Goal: Task Accomplishment & Management: Manage account settings

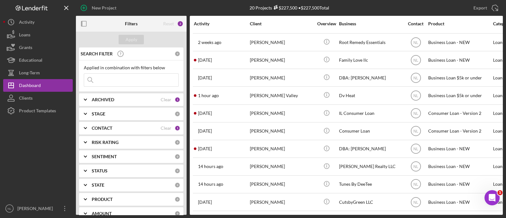
scroll to position [177, 0]
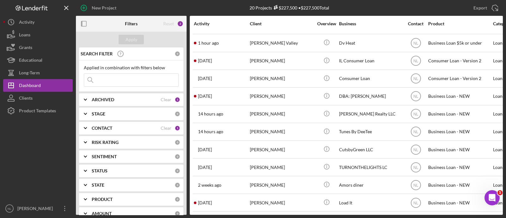
click at [116, 76] on input at bounding box center [131, 80] width 94 height 13
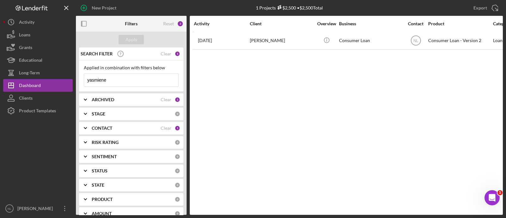
scroll to position [0, 0]
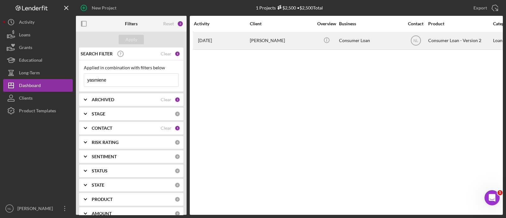
type input "yasmiene"
click at [250, 35] on div "[PERSON_NAME]" at bounding box center [281, 40] width 63 height 17
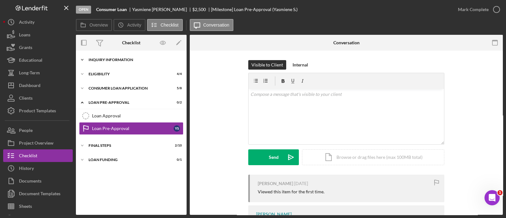
click at [107, 65] on div "Icon/Expander Inquiry Information 6 / 8" at bounding box center [131, 59] width 111 height 13
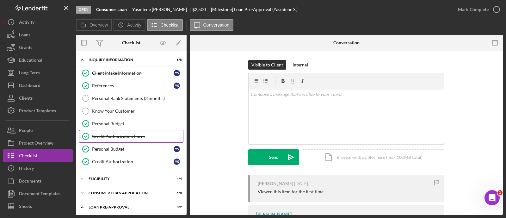
scroll to position [58, 0]
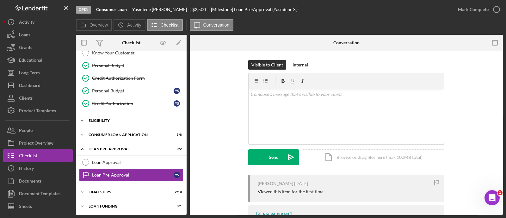
click at [113, 122] on div "Icon/Expander Eligibility 4 / 4" at bounding box center [131, 120] width 111 height 13
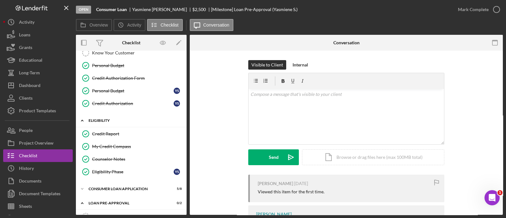
scroll to position [112, 0]
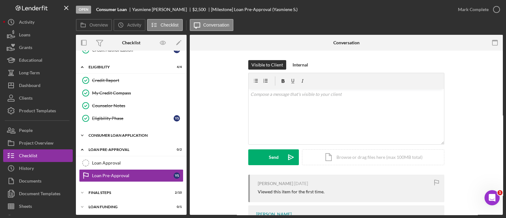
click at [116, 130] on div "Icon/Expander Consumer Loan Application 5 / 8" at bounding box center [131, 135] width 111 height 13
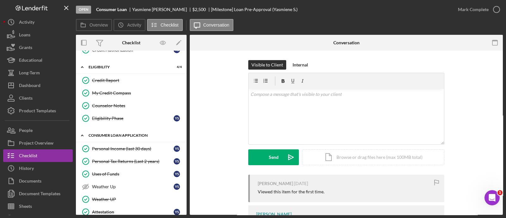
scroll to position [215, 0]
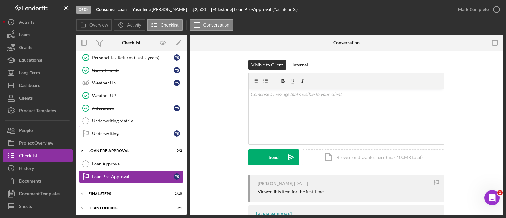
click at [139, 119] on div "Underwriting Matrix" at bounding box center [137, 120] width 91 height 5
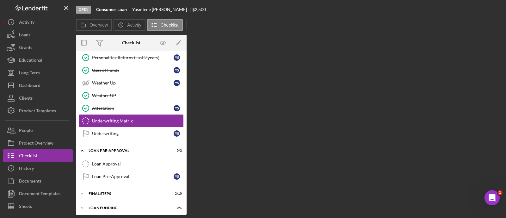
scroll to position [215, 0]
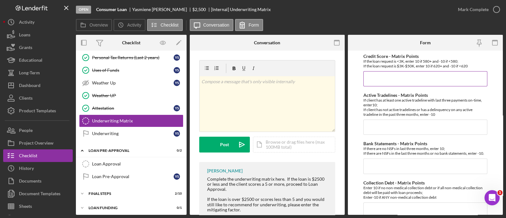
click at [372, 77] on input "Credit Score - Matrix Points" at bounding box center [425, 78] width 124 height 15
type input "10"
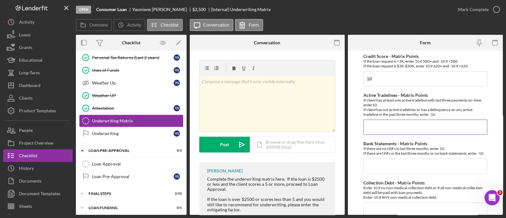
click at [380, 129] on input "Active Tradelines - Matrix Points" at bounding box center [425, 127] width 124 height 15
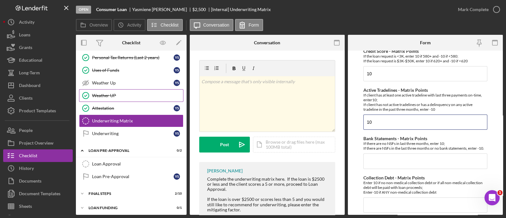
scroll to position [0, 0]
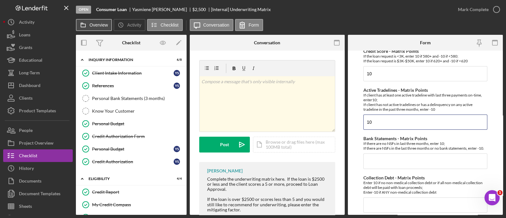
type input "10"
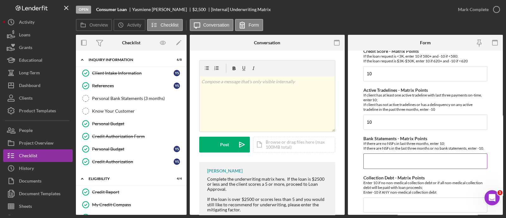
click at [385, 167] on input "Bank Statements - Matrix Points" at bounding box center [425, 160] width 124 height 15
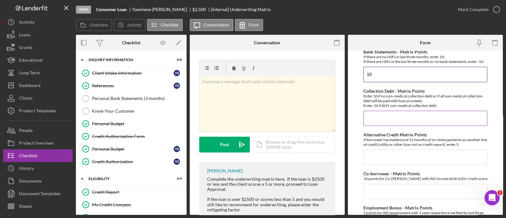
type input "10"
click at [373, 120] on input "Collection Debt - Matrix Points" at bounding box center [425, 118] width 124 height 15
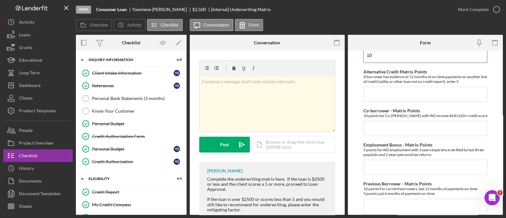
scroll to position [199, 0]
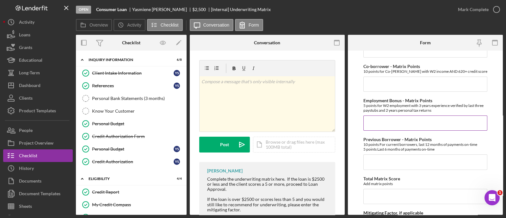
type input "10"
click at [384, 123] on input "Employment Bonus - Matrix Points" at bounding box center [425, 122] width 124 height 15
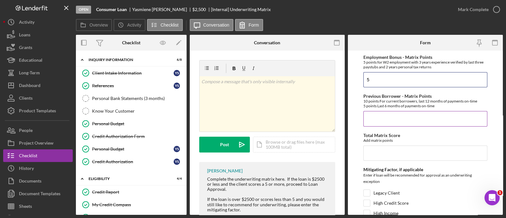
scroll to position [241, 0]
type input "5"
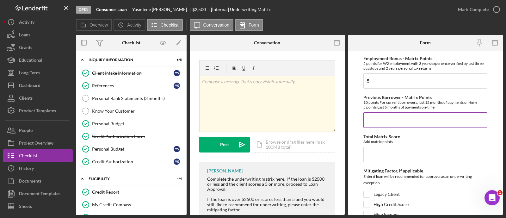
click at [379, 126] on input "Previous Borrower - Matrix Points" at bounding box center [425, 119] width 124 height 15
type input "10"
click at [378, 159] on input "Total Matrix Score" at bounding box center [425, 154] width 124 height 15
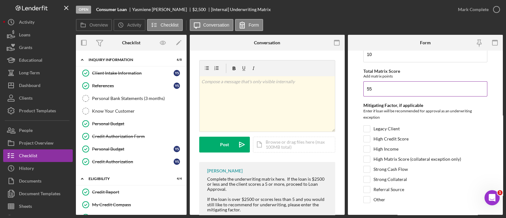
scroll to position [323, 0]
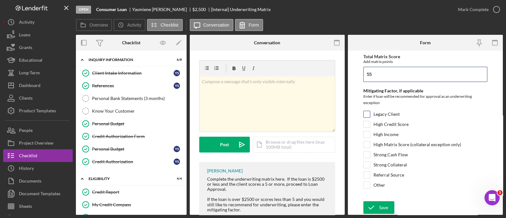
type input "55"
click at [365, 116] on input "Legacy Client" at bounding box center [367, 114] width 6 height 6
checkbox input "true"
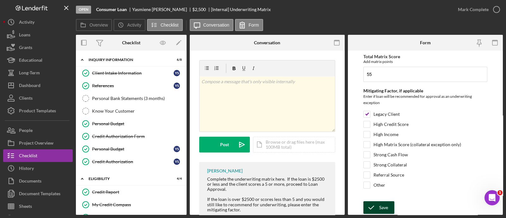
click at [373, 207] on icon "submit" at bounding box center [371, 208] width 16 height 16
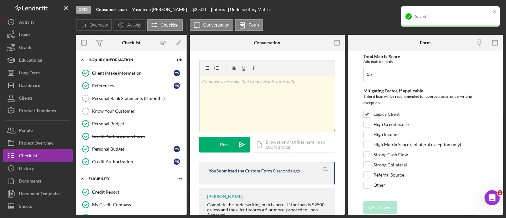
click at [470, 13] on div "Saved" at bounding box center [447, 16] width 89 height 10
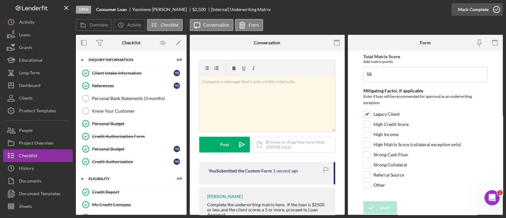
click at [479, 13] on div "Mark Complete" at bounding box center [473, 9] width 31 height 13
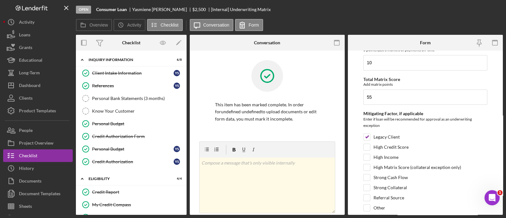
scroll to position [0, 0]
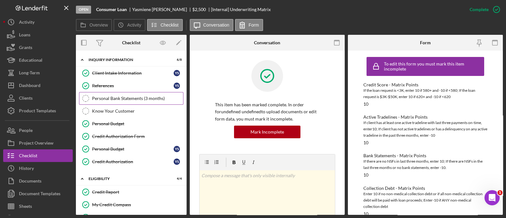
click at [118, 102] on link "Personal Bank Statements (3 months) Personal Bank Statements (3 months)" at bounding box center [131, 98] width 104 height 13
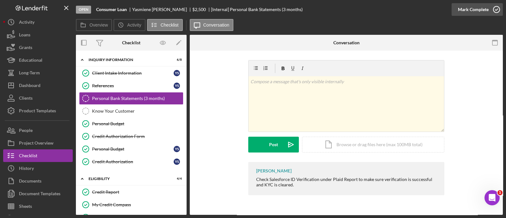
click at [466, 15] on div "Mark Complete" at bounding box center [473, 9] width 31 height 13
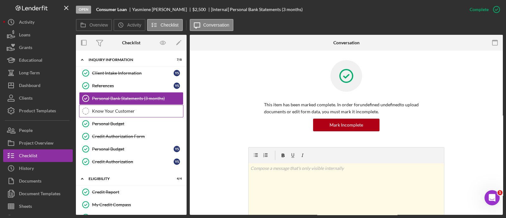
click at [156, 111] on div "Know Your Customer" at bounding box center [137, 110] width 91 height 5
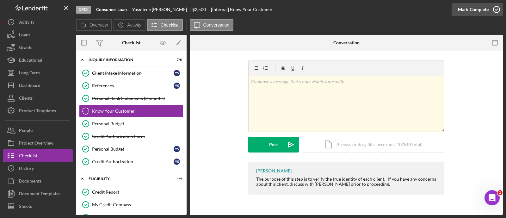
click at [474, 5] on div "Mark Complete" at bounding box center [473, 9] width 31 height 13
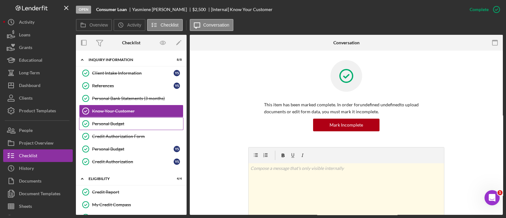
scroll to position [115, 0]
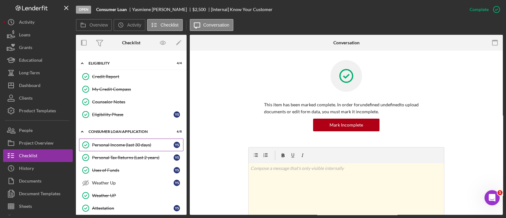
click at [141, 143] on div "Personal Income (last 30 days)" at bounding box center [133, 144] width 82 height 5
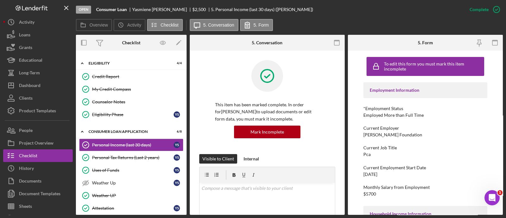
scroll to position [83, 0]
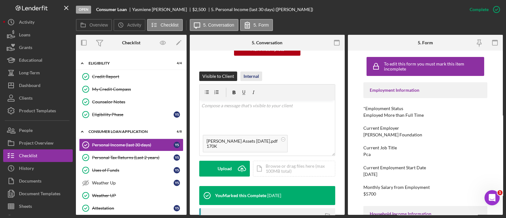
click at [252, 79] on div "Internal" at bounding box center [250, 75] width 15 height 9
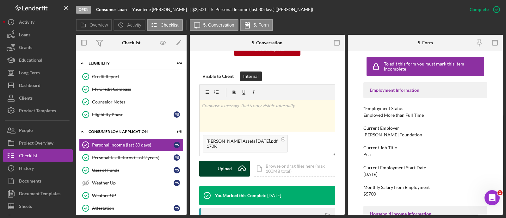
click at [234, 167] on icon "Icon/Upload" at bounding box center [242, 169] width 16 height 16
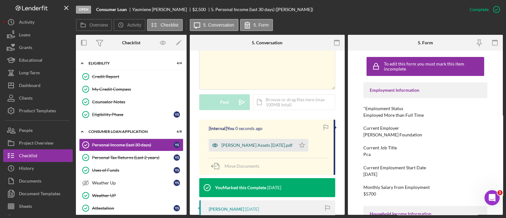
scroll to position [155, 0]
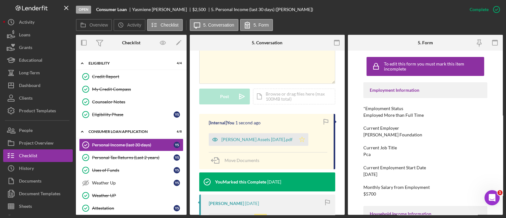
click at [308, 137] on icon "Icon/Star" at bounding box center [302, 139] width 13 height 13
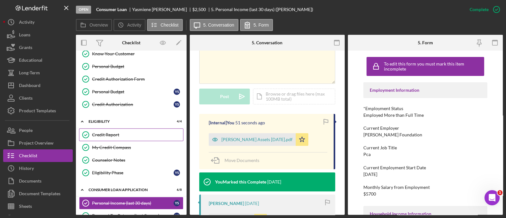
click at [137, 132] on div "Credit Report" at bounding box center [137, 134] width 91 height 5
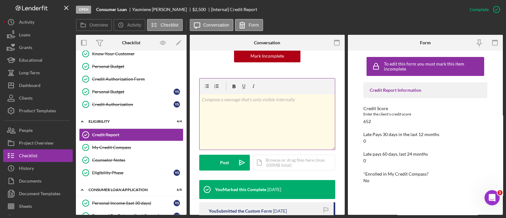
scroll to position [79, 0]
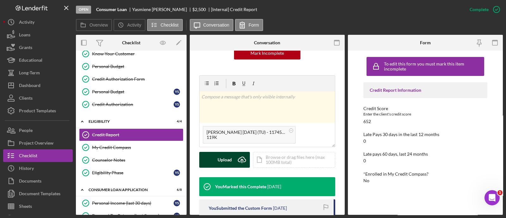
click at [237, 154] on icon "Icon/Upload" at bounding box center [242, 160] width 16 height 16
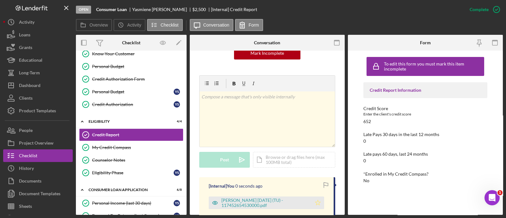
click at [316, 206] on icon "Icon/Star" at bounding box center [317, 202] width 13 height 13
click at [473, 8] on div "Mark Incomplete" at bounding box center [472, 9] width 34 height 13
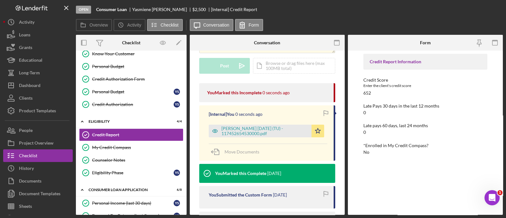
scroll to position [0, 0]
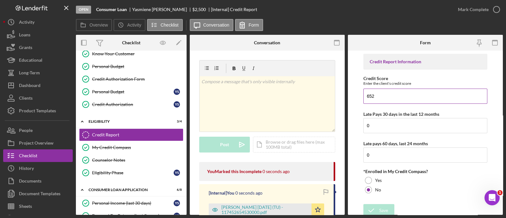
click at [395, 92] on input "652" at bounding box center [425, 96] width 124 height 15
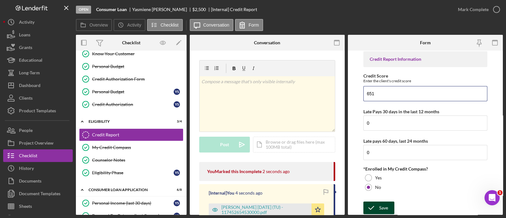
type input "651"
click at [381, 205] on div "Save" at bounding box center [383, 207] width 9 height 13
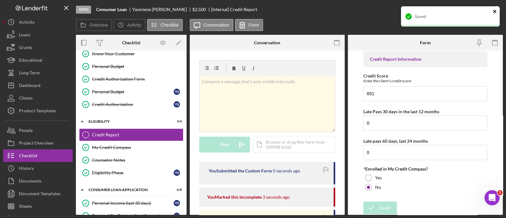
click at [493, 13] on icon "close" at bounding box center [494, 11] width 3 height 3
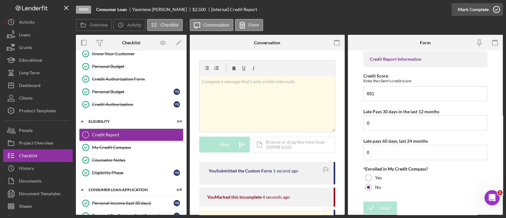
click at [469, 12] on div "Mark Complete" at bounding box center [473, 9] width 31 height 13
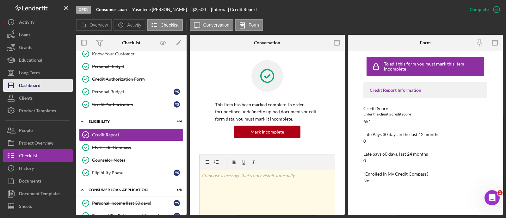
click at [30, 89] on div "Dashboard" at bounding box center [30, 86] width 22 height 14
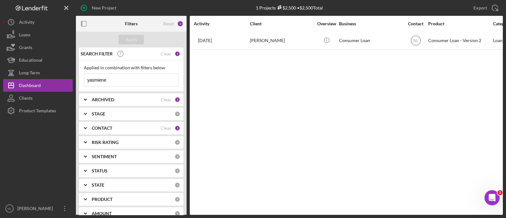
click at [132, 83] on input "yasmiene" at bounding box center [131, 80] width 94 height 13
click at [132, 83] on input at bounding box center [131, 80] width 94 height 13
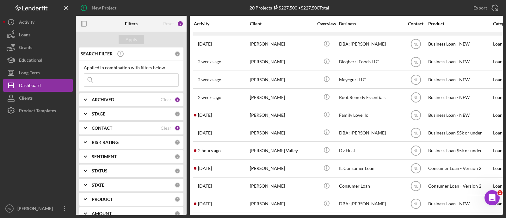
scroll to position [74, 0]
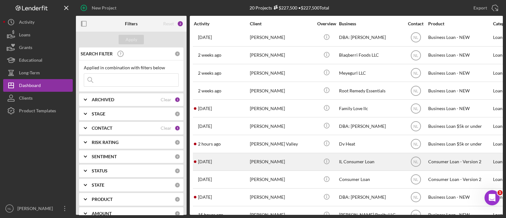
click at [249, 167] on td "[PERSON_NAME]" at bounding box center [281, 162] width 65 height 18
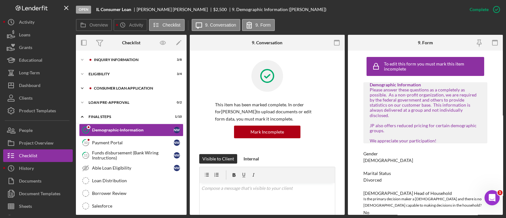
click at [128, 85] on div "Icon/Expander Consumer Loan Application 4 / 9" at bounding box center [131, 88] width 111 height 13
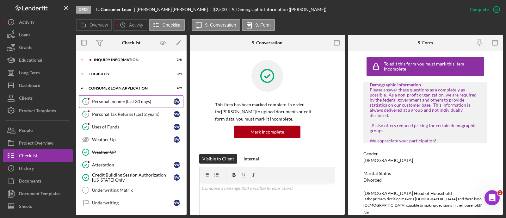
click at [124, 103] on div "Personal Income (last 30 days)" at bounding box center [133, 101] width 82 height 5
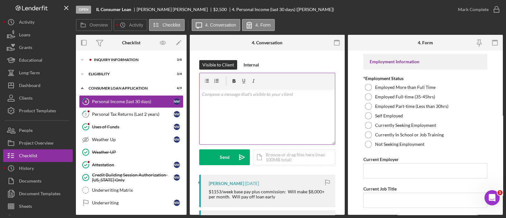
scroll to position [95, 0]
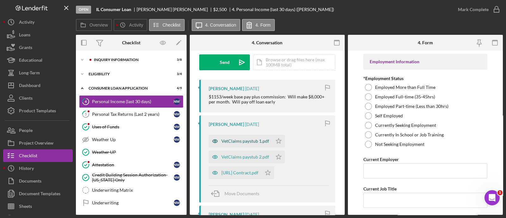
click at [237, 145] on div "VetClaims paystub 1.pdf" at bounding box center [241, 141] width 64 height 13
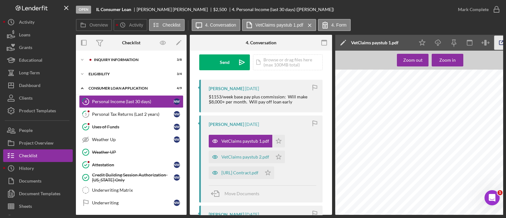
scroll to position [0, 111]
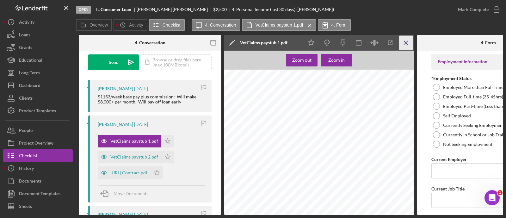
click at [406, 46] on icon "Icon/Menu Close" at bounding box center [406, 43] width 14 height 14
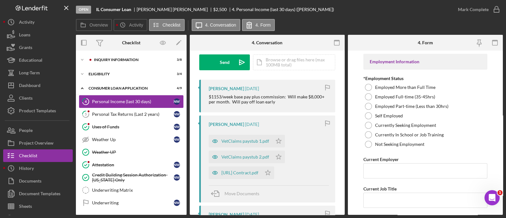
click at [119, 105] on link "4 Personal Income (last 30 days) N W" at bounding box center [131, 101] width 104 height 13
click at [118, 110] on link "5 Personal Tax Returns (Last 2 years) N W" at bounding box center [131, 114] width 104 height 13
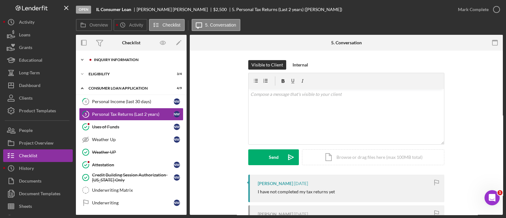
click at [113, 64] on div "Icon/Expander Inquiry Information 3 / 8" at bounding box center [131, 59] width 111 height 13
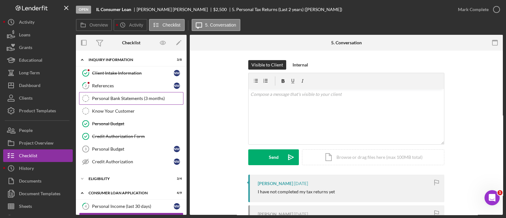
click at [120, 102] on link "Personal Bank Statements (3 months) Personal Bank Statements (3 months)" at bounding box center [131, 98] width 104 height 13
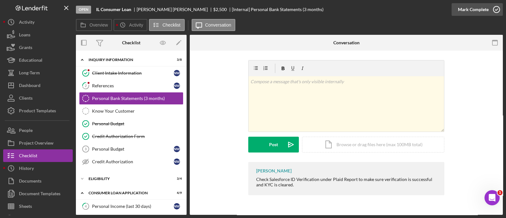
click at [462, 10] on div "Mark Complete" at bounding box center [473, 9] width 31 height 13
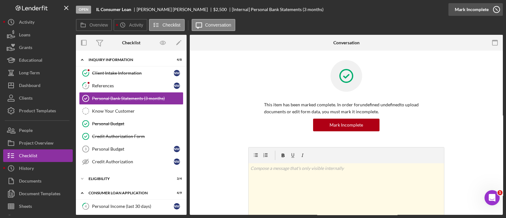
click at [476, 7] on div "Mark Incomplete" at bounding box center [472, 9] width 34 height 13
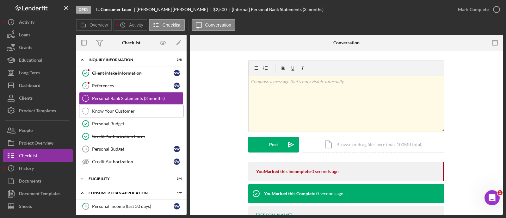
click at [157, 113] on link "Know Your Customer Know Your Customer" at bounding box center [131, 111] width 104 height 13
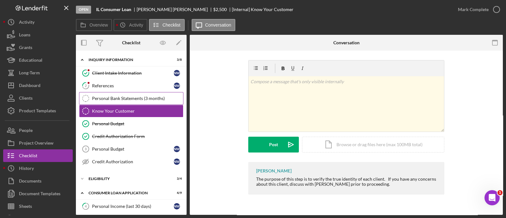
click at [153, 94] on link "Personal Bank Statements (3 months) Personal Bank Statements (3 months)" at bounding box center [131, 98] width 104 height 13
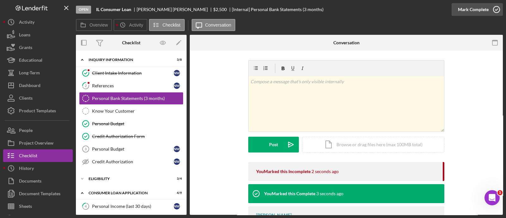
click at [476, 6] on div "Mark Complete" at bounding box center [473, 9] width 31 height 13
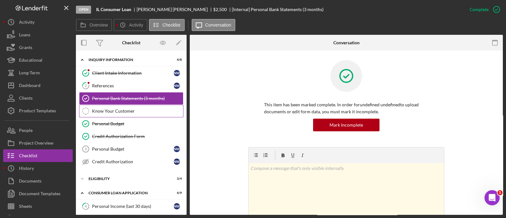
click at [140, 109] on div "Know Your Customer" at bounding box center [137, 110] width 91 height 5
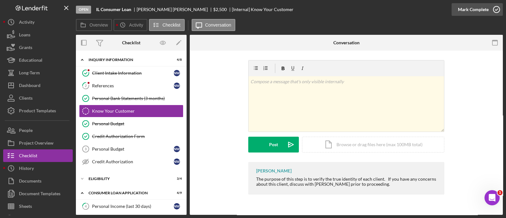
click at [462, 5] on div "Mark Complete" at bounding box center [473, 9] width 31 height 13
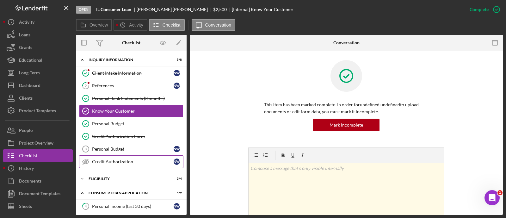
scroll to position [131, 0]
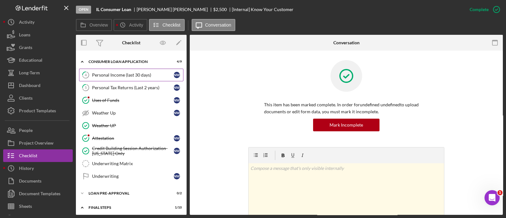
click at [119, 73] on div "Personal Income (last 30 days)" at bounding box center [133, 74] width 82 height 5
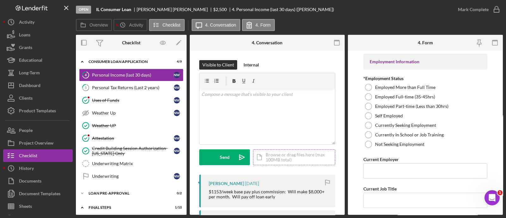
scroll to position [82, 0]
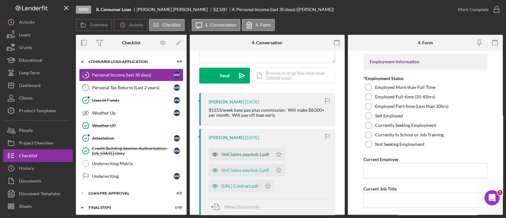
click at [249, 155] on div "VetClaims paystub 1.pdf" at bounding box center [245, 154] width 48 height 5
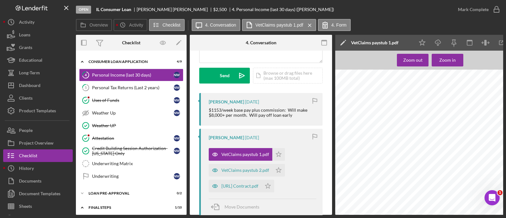
scroll to position [0, 99]
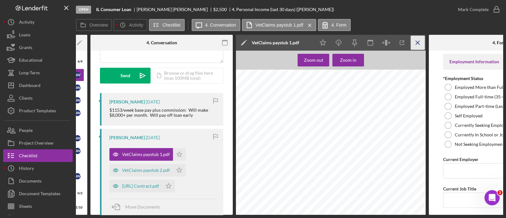
click at [415, 47] on icon "Icon/Menu Close" at bounding box center [418, 43] width 14 height 14
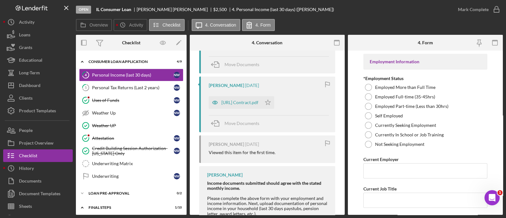
scroll to position [225, 0]
click at [246, 97] on div "VetClaims.ai Contract.pdf" at bounding box center [235, 101] width 53 height 13
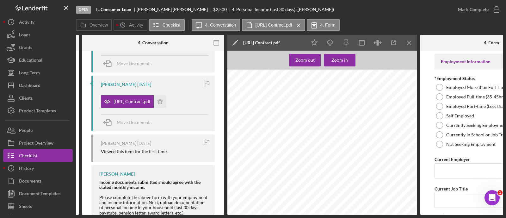
scroll to position [0, 114]
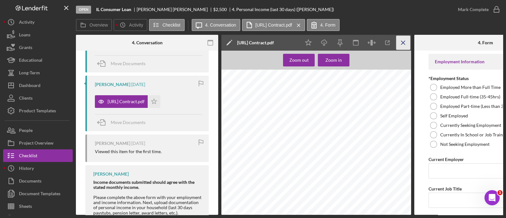
click at [403, 43] on line "button" at bounding box center [402, 42] width 3 height 3
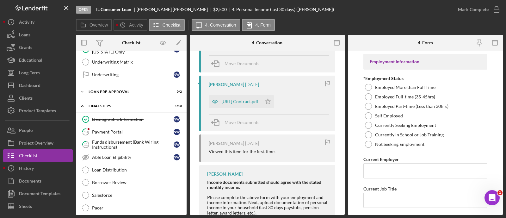
scroll to position [228, 0]
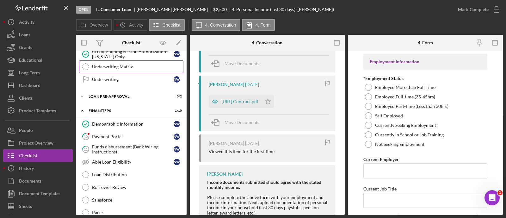
click at [125, 68] on link "Underwriting Matrix Underwriting Matrix" at bounding box center [131, 66] width 104 height 13
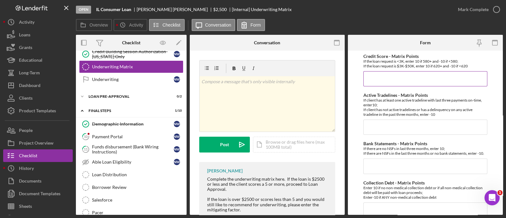
click at [408, 74] on input "Credit Score - Matrix Points" at bounding box center [425, 78] width 124 height 15
type input "10"
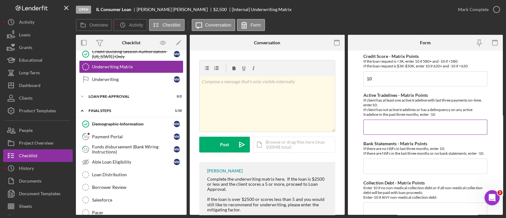
click at [402, 126] on input "Active Tradelines - Matrix Points" at bounding box center [425, 127] width 124 height 15
type input "10"
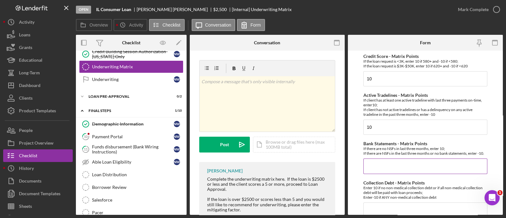
click at [378, 172] on input "Bank Statements - Matrix Points" at bounding box center [425, 165] width 124 height 15
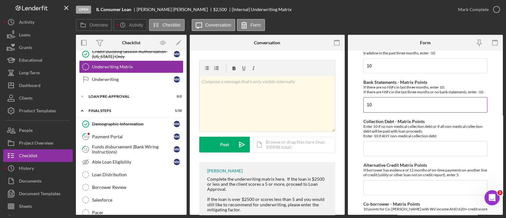
scroll to position [63, 0]
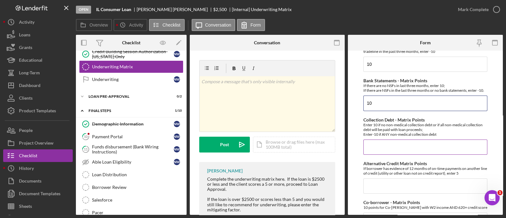
type input "10"
click at [376, 155] on input "Collection Debt - Matrix Points" at bounding box center [425, 146] width 124 height 15
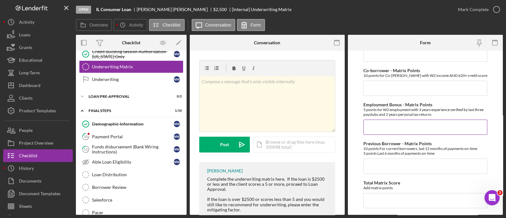
scroll to position [196, 0]
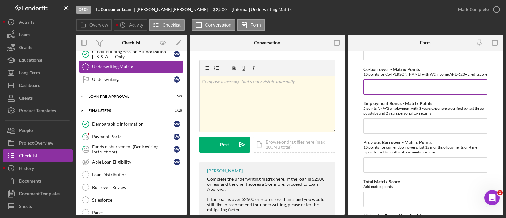
type input "-10"
click at [374, 95] on input "Co-borrower - Matrix Points" at bounding box center [425, 86] width 124 height 15
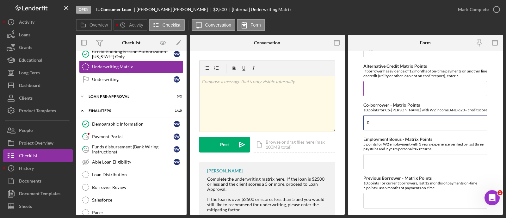
type input "0"
click at [382, 96] on input "Alternative Credit Matrix Points" at bounding box center [425, 88] width 124 height 15
type input "0"
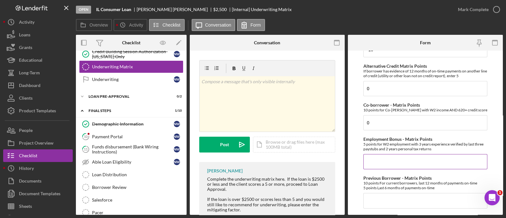
click at [380, 157] on div "Employment Bonus - Matrix Points 5 points for W2 employment with 3 years experi…" at bounding box center [425, 153] width 124 height 33
click at [374, 169] on input "0" at bounding box center [425, 161] width 124 height 15
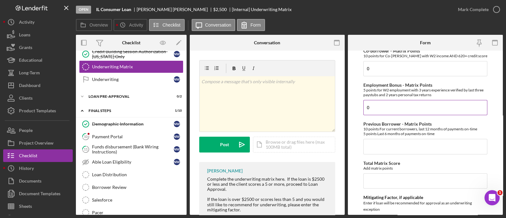
scroll to position [216, 0]
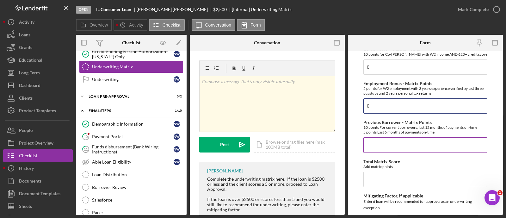
type input "0"
click at [377, 152] on input "Previous Borrower - Matrix Points" at bounding box center [425, 144] width 124 height 15
type input "0"
click at [375, 184] on input "Total Matrix Score" at bounding box center [425, 179] width 124 height 15
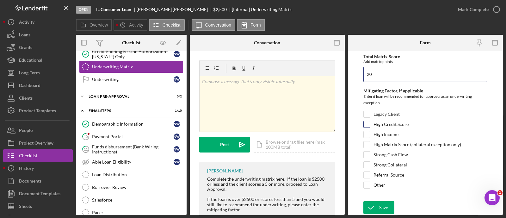
type input "20"
click at [365, 125] on input "High Credit Score" at bounding box center [367, 124] width 6 height 6
checkbox input "true"
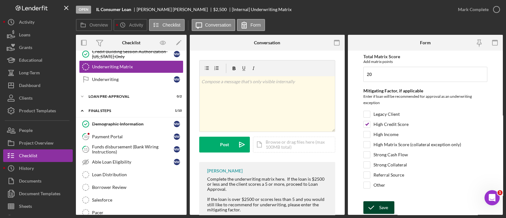
click at [373, 202] on icon "submit" at bounding box center [371, 208] width 16 height 16
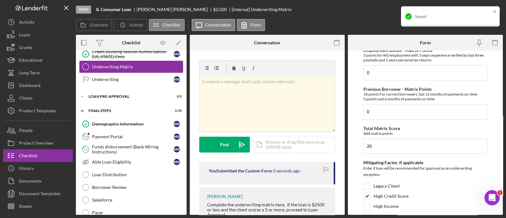
scroll to position [247, 0]
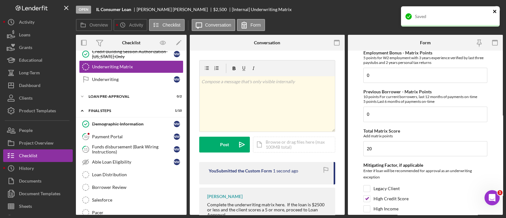
click at [493, 11] on icon "close" at bounding box center [495, 11] width 4 height 5
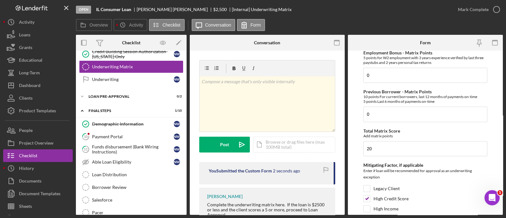
click at [483, 13] on div "Mark Complete" at bounding box center [473, 9] width 31 height 13
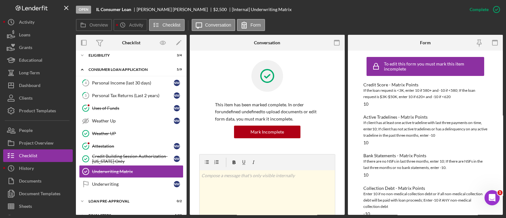
scroll to position [74, 0]
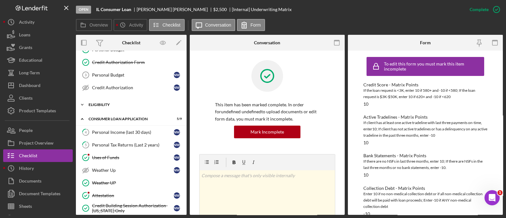
click at [133, 107] on div "Icon/Expander Eligibility 3 / 4" at bounding box center [131, 104] width 111 height 13
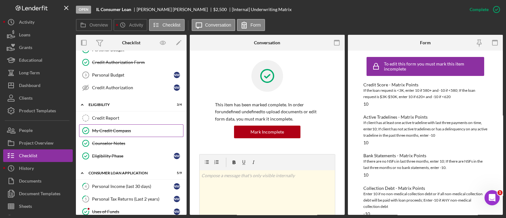
click at [126, 124] on link "My Credit Compass My Credit Compass" at bounding box center [131, 130] width 104 height 13
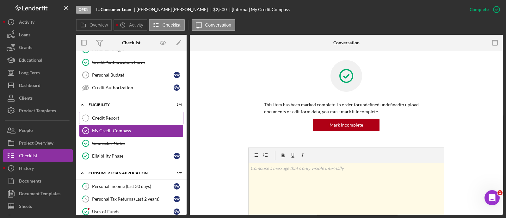
click at [125, 120] on link "Credit Report Credit Report" at bounding box center [131, 118] width 104 height 13
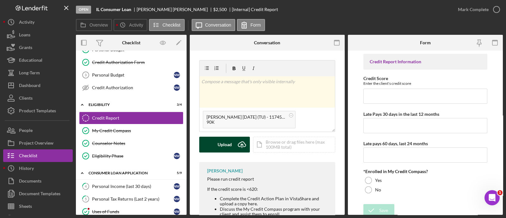
click at [231, 146] on div "Upload" at bounding box center [225, 145] width 14 height 16
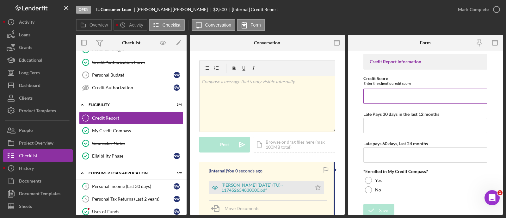
click at [412, 87] on div "Credit Score Enter the client's credit score" at bounding box center [425, 90] width 124 height 28
click at [411, 89] on input "Credit Score" at bounding box center [425, 96] width 124 height 15
type input "655"
click at [381, 133] on div "Credit Report Information Credit Score Enter the client's credit score 655 Late…" at bounding box center [425, 127] width 124 height 147
click at [368, 121] on input "Late Pays 30 days in the last 12 months" at bounding box center [425, 125] width 124 height 15
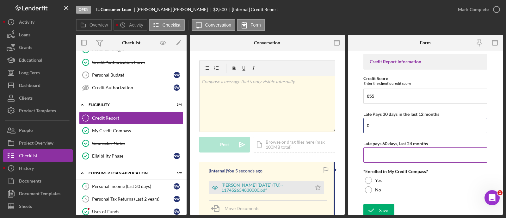
type input "0"
click at [373, 156] on input "0" at bounding box center [425, 154] width 124 height 15
type input "0"
click at [371, 191] on div at bounding box center [368, 189] width 7 height 7
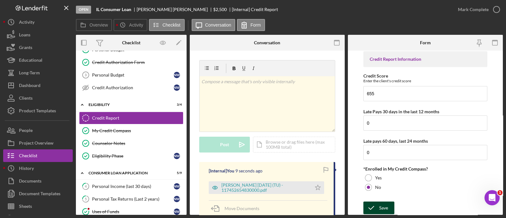
click at [377, 207] on icon "submit" at bounding box center [371, 208] width 16 height 16
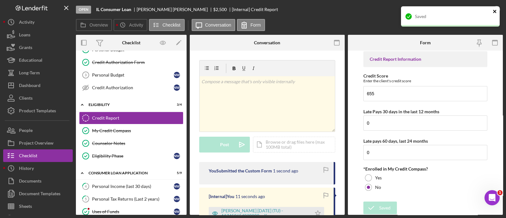
click at [496, 13] on icon "close" at bounding box center [494, 11] width 3 height 3
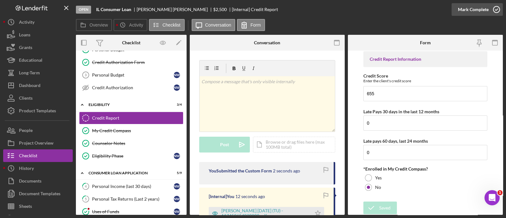
click at [480, 12] on div "Mark Complete" at bounding box center [473, 9] width 31 height 13
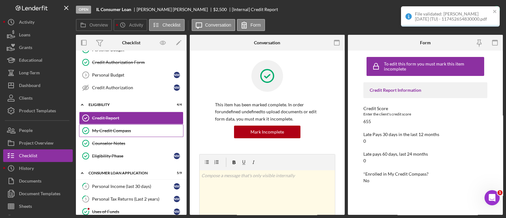
scroll to position [295, 0]
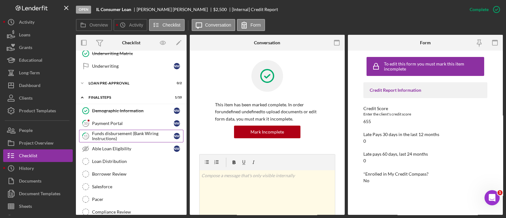
click at [138, 135] on div "Funds disbursement (Bank Wiring Instructions)" at bounding box center [133, 136] width 82 height 10
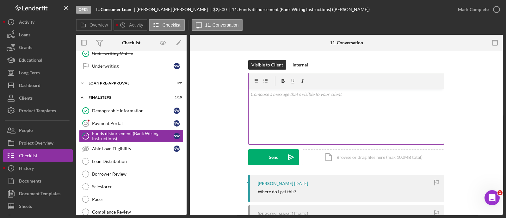
scroll to position [111, 0]
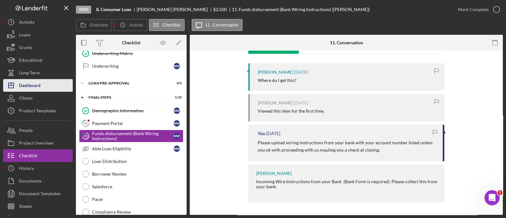
click at [55, 84] on button "Icon/Dashboard Dashboard" at bounding box center [38, 85] width 70 height 13
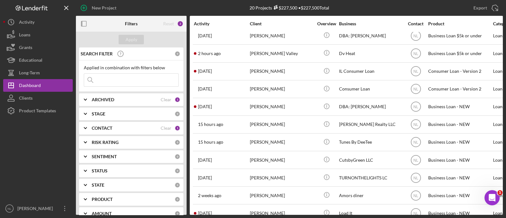
scroll to position [177, 0]
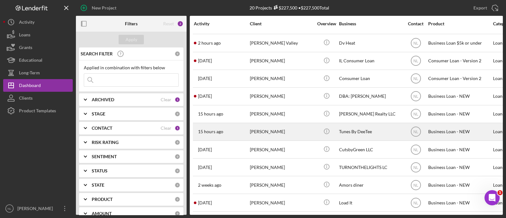
click at [299, 129] on div "[PERSON_NAME]" at bounding box center [281, 131] width 63 height 17
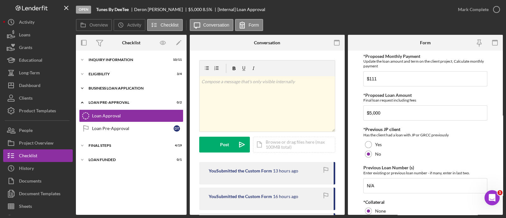
click at [141, 86] on div "BUSINESS LOAN APPLICATION" at bounding box center [134, 88] width 90 height 4
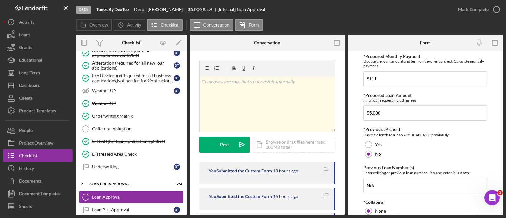
scroll to position [347, 0]
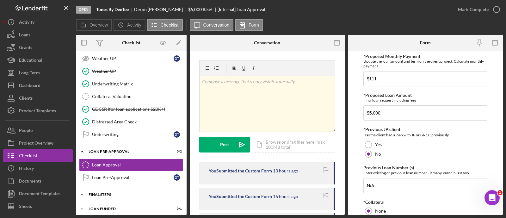
click at [134, 193] on div "FINAL STEPS" at bounding box center [134, 195] width 90 height 4
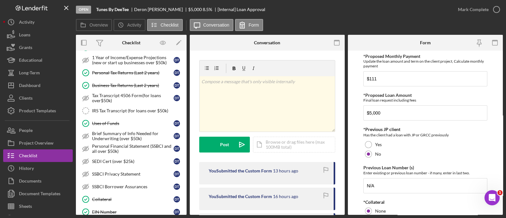
scroll to position [0, 0]
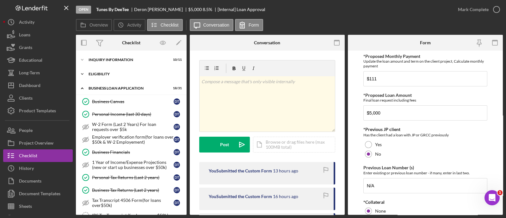
click at [120, 72] on div "ELIGIBILITY" at bounding box center [134, 74] width 90 height 4
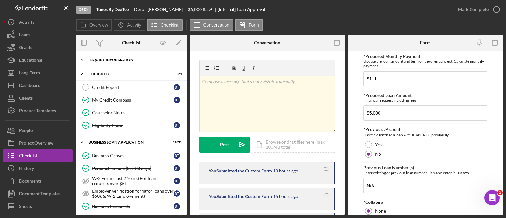
click at [117, 62] on div "Icon/Expander INQUIRY INFORMATION 10 / 11" at bounding box center [131, 59] width 111 height 13
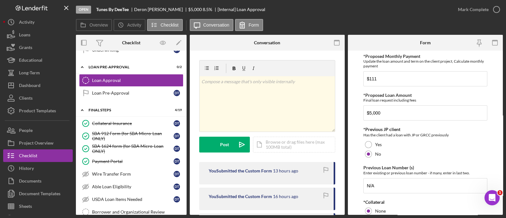
scroll to position [783, 0]
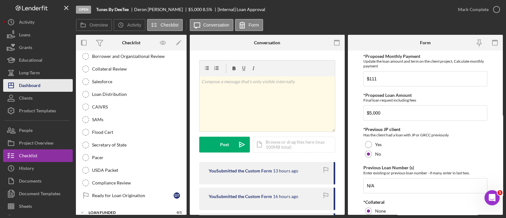
click at [37, 87] on div "Dashboard" at bounding box center [30, 86] width 22 height 14
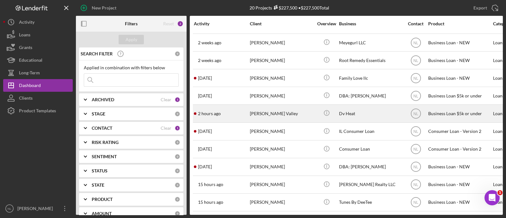
scroll to position [97, 0]
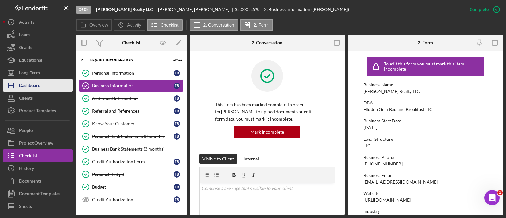
click at [34, 87] on div "Dashboard" at bounding box center [30, 86] width 22 height 14
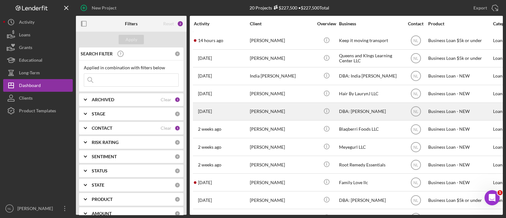
click at [253, 114] on div "[PERSON_NAME]" at bounding box center [281, 111] width 63 height 17
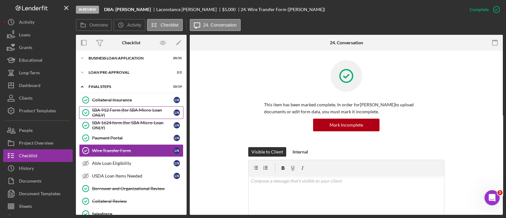
scroll to position [28, 0]
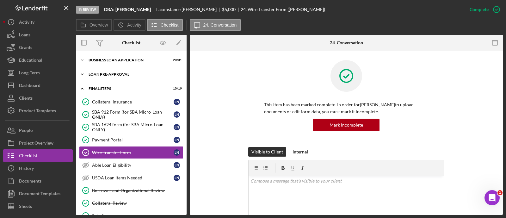
click at [124, 78] on div "Icon/Expander LOAN PRE-APPROVAL 2 / 2" at bounding box center [131, 74] width 111 height 13
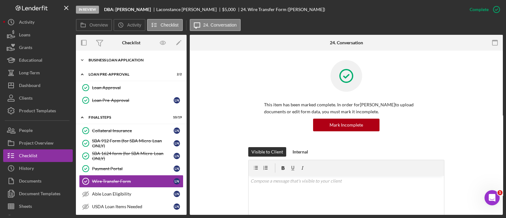
click at [120, 57] on div "Icon/Expander BUSINESS LOAN APPLICATION 20 / 31" at bounding box center [131, 60] width 111 height 13
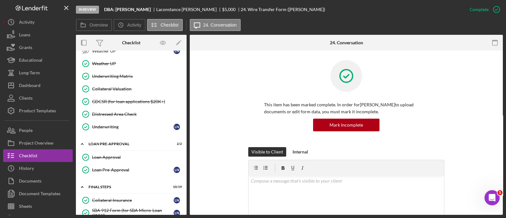
scroll to position [384, 0]
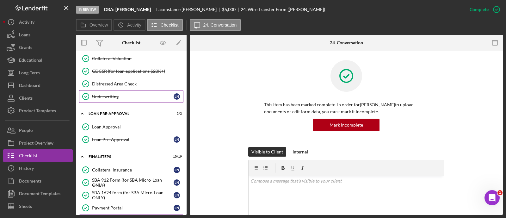
click at [114, 95] on div "Underwriting" at bounding box center [133, 96] width 82 height 5
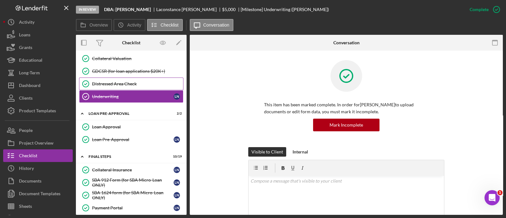
scroll to position [340, 0]
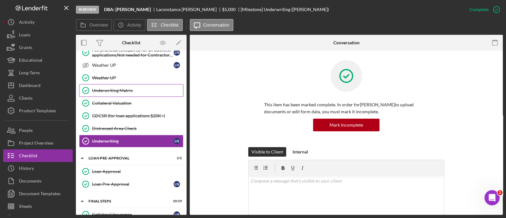
click at [130, 88] on div "Underwriting Matrix" at bounding box center [137, 90] width 91 height 5
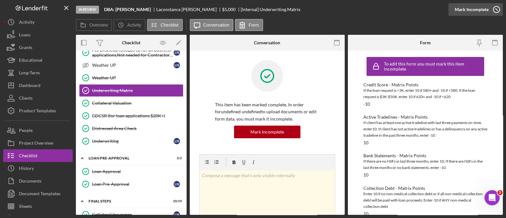
click at [487, 11] on div "Mark Incomplete" at bounding box center [472, 9] width 34 height 13
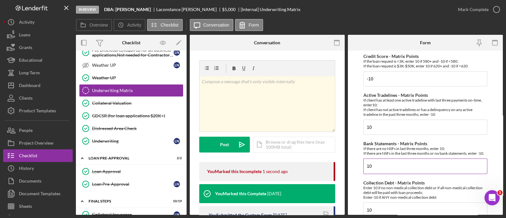
click at [387, 174] on input "10" at bounding box center [425, 165] width 124 height 15
click at [384, 174] on input "10" at bounding box center [425, 165] width 124 height 15
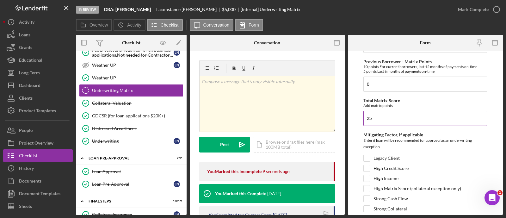
scroll to position [347, 0]
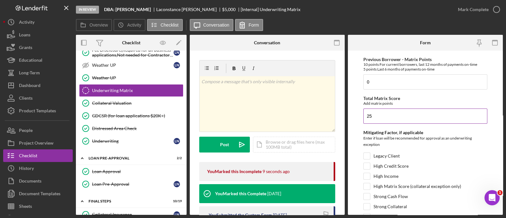
type input "-10"
click at [384, 118] on input "25" at bounding box center [425, 115] width 124 height 15
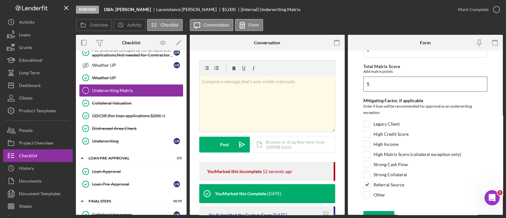
scroll to position [392, 0]
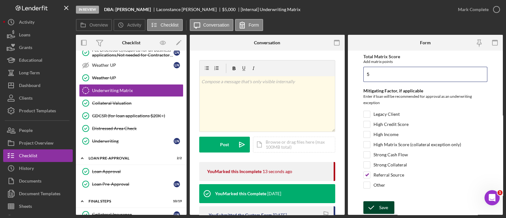
type input "5"
click at [377, 206] on icon "submit" at bounding box center [371, 208] width 16 height 16
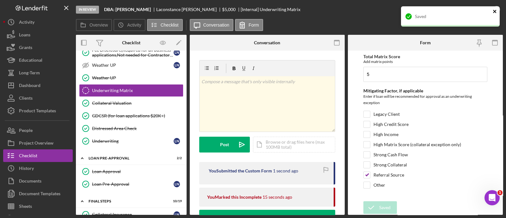
click at [496, 12] on icon "close" at bounding box center [495, 11] width 4 height 5
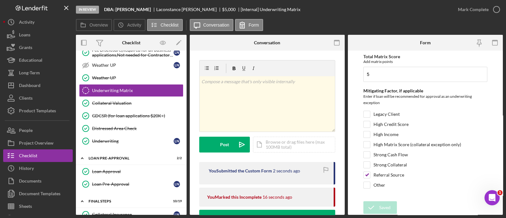
click at [484, 12] on div "Mark Complete" at bounding box center [473, 9] width 31 height 13
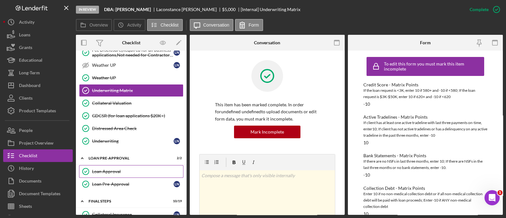
click at [127, 169] on div "Loan Approval" at bounding box center [137, 171] width 91 height 5
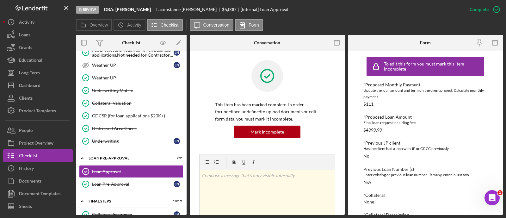
scroll to position [175, 0]
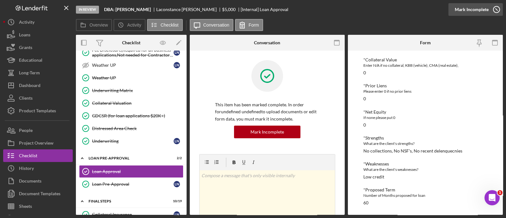
click at [489, 5] on icon "button" at bounding box center [497, 10] width 16 height 16
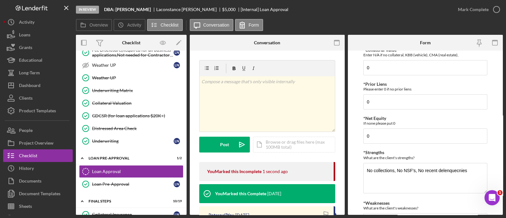
scroll to position [328, 0]
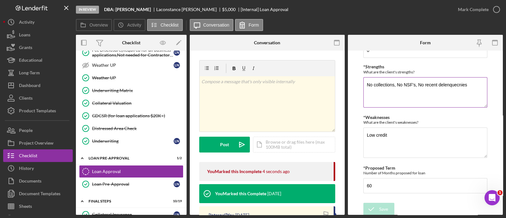
drag, startPoint x: 415, startPoint y: 83, endPoint x: 396, endPoint y: 84, distance: 19.3
click at [396, 84] on textarea "No collections, No NSF's, No recent delenquecnies" at bounding box center [425, 92] width 124 height 30
click at [396, 84] on textarea "No collections, , No recent delenquecnies" at bounding box center [425, 92] width 124 height 30
type textarea "No collections, No recent delenquecnies"
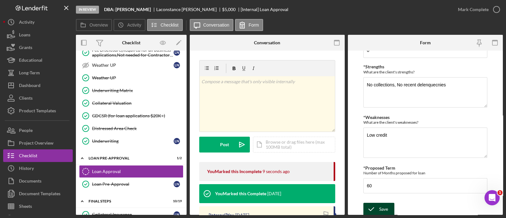
click at [379, 209] on div "Save" at bounding box center [383, 209] width 9 height 13
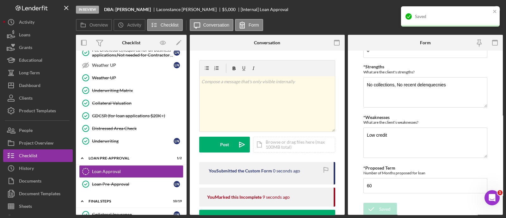
click at [490, 9] on div "Saved" at bounding box center [450, 16] width 99 height 20
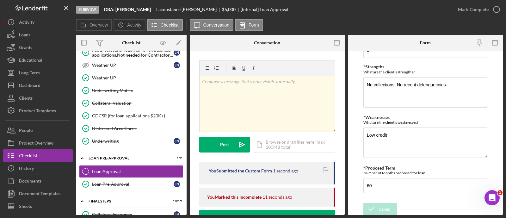
click at [478, 16] on div "Mark Complete" at bounding box center [477, 9] width 51 height 19
click at [459, 8] on div "Mark Complete" at bounding box center [473, 9] width 31 height 13
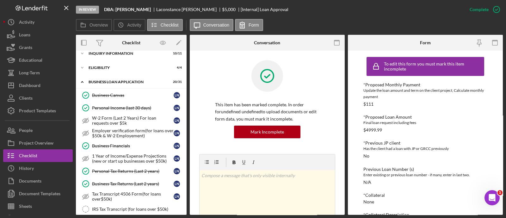
scroll to position [0, 0]
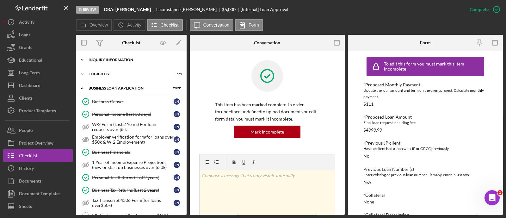
click at [108, 59] on div "INQUIRY INFORMATION" at bounding box center [134, 60] width 90 height 4
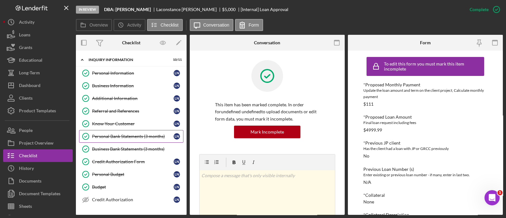
click at [123, 140] on link "Personal Bank Statements (3 months) Personal Bank Statements (3 months) L N" at bounding box center [131, 136] width 104 height 13
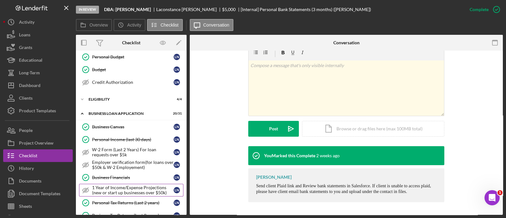
scroll to position [111, 0]
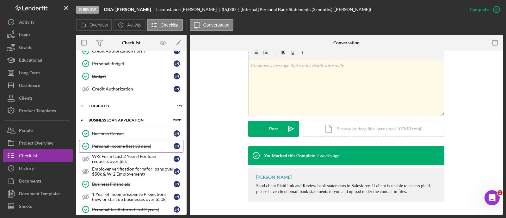
click at [135, 146] on div "Personal Income (last 30 days)" at bounding box center [133, 146] width 82 height 5
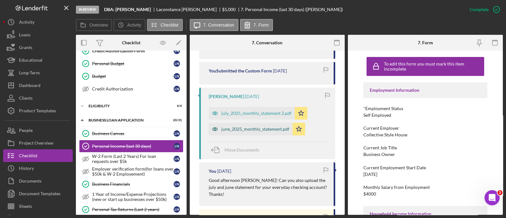
scroll to position [254, 0]
click at [259, 115] on div "july_2025_monthly_statement 2.pdf" at bounding box center [256, 113] width 70 height 5
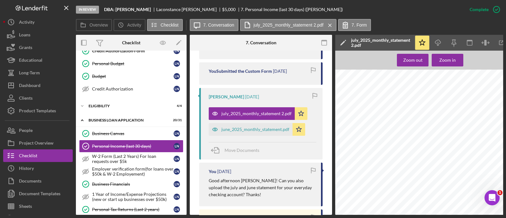
scroll to position [74, 0]
click at [442, 43] on icon "Icon/Download" at bounding box center [438, 43] width 14 height 14
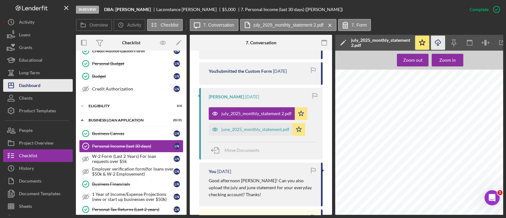
click at [33, 82] on div "Dashboard" at bounding box center [30, 86] width 22 height 14
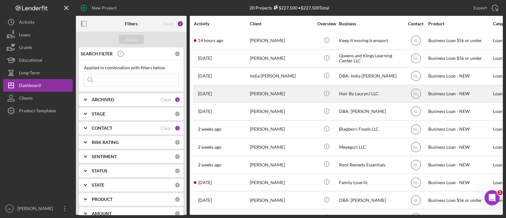
click at [257, 92] on div "[PERSON_NAME]" at bounding box center [281, 93] width 63 height 17
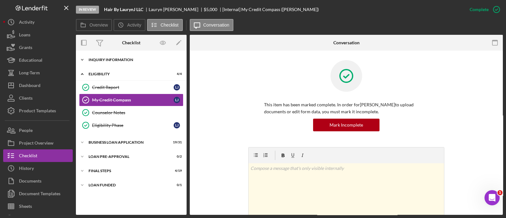
click at [119, 53] on div "Icon/Expander INQUIRY INFORMATION 10 / 11" at bounding box center [131, 59] width 111 height 13
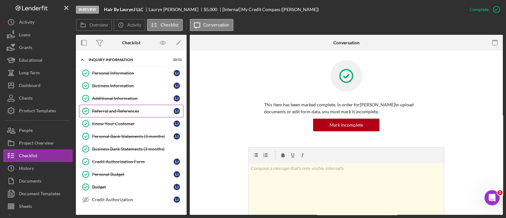
scroll to position [121, 0]
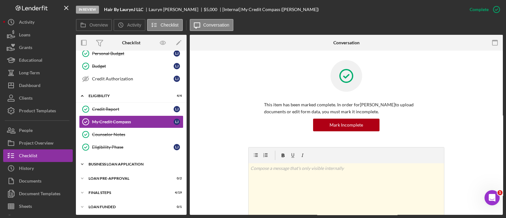
click at [124, 162] on div "BUSINESS LOAN APPLICATION" at bounding box center [134, 164] width 90 height 4
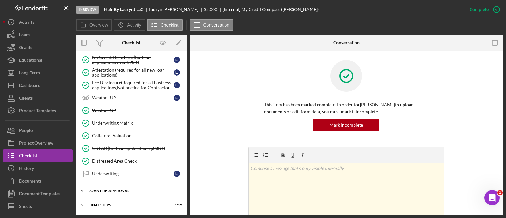
click at [112, 189] on div "LOAN PRE-APPROVAL" at bounding box center [134, 191] width 90 height 4
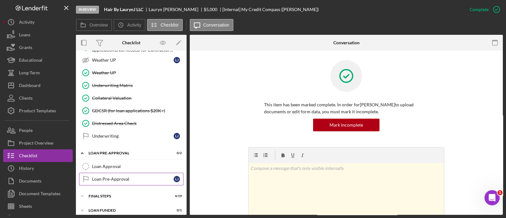
click at [114, 173] on link "Loan Pre-Approval Loan Pre-Approval [PERSON_NAME]" at bounding box center [131, 179] width 104 height 13
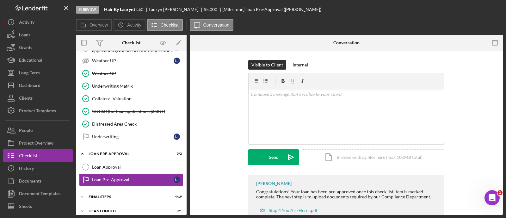
scroll to position [542, 0]
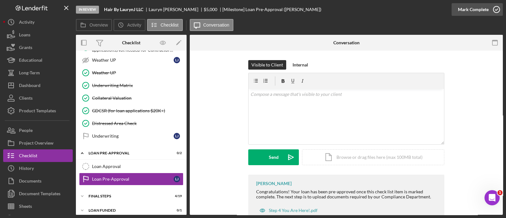
click at [484, 9] on div "Mark Complete" at bounding box center [473, 9] width 31 height 13
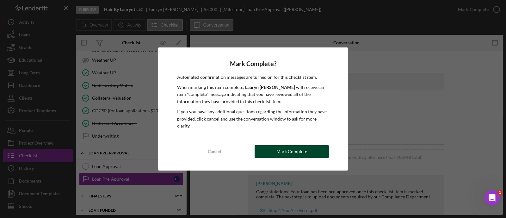
click at [291, 145] on div "Mark Complete" at bounding box center [291, 151] width 31 height 13
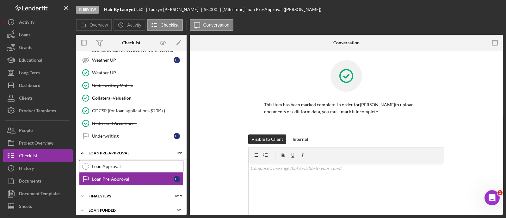
click at [120, 164] on div "Loan Approval" at bounding box center [137, 166] width 91 height 5
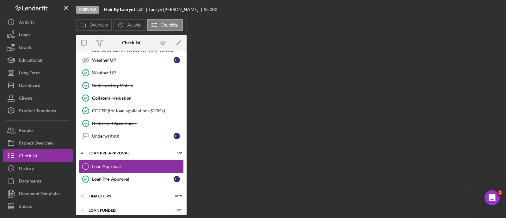
scroll to position [542, 0]
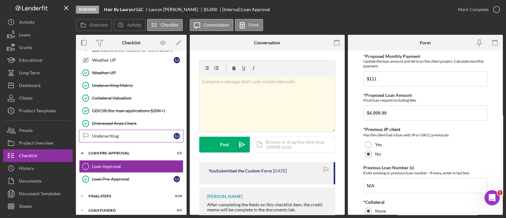
click at [104, 133] on div "Underwriting" at bounding box center [133, 135] width 82 height 5
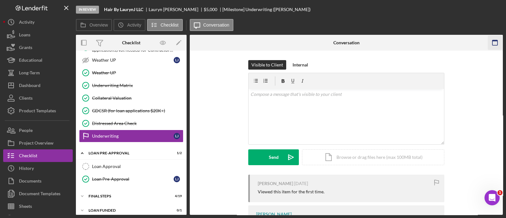
scroll to position [542, 0]
click at [473, 17] on div "Mark Complete" at bounding box center [477, 9] width 51 height 19
click at [465, 7] on div "Mark Complete" at bounding box center [473, 9] width 31 height 13
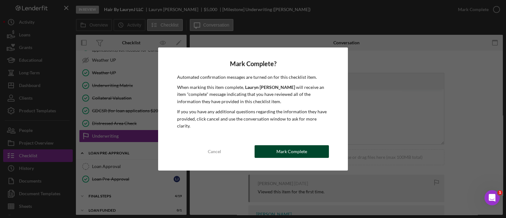
click at [285, 146] on div "Mark Complete" at bounding box center [291, 151] width 31 height 13
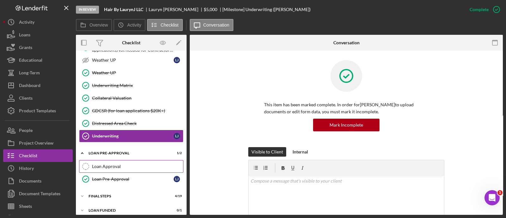
click at [149, 160] on link "Loan Approval Loan Approval" at bounding box center [131, 166] width 104 height 13
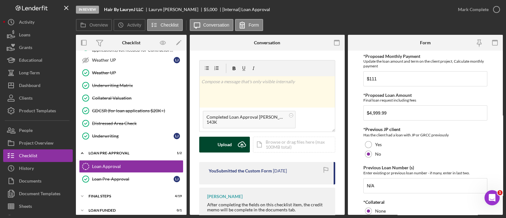
click at [222, 147] on div "Upload" at bounding box center [225, 145] width 14 height 16
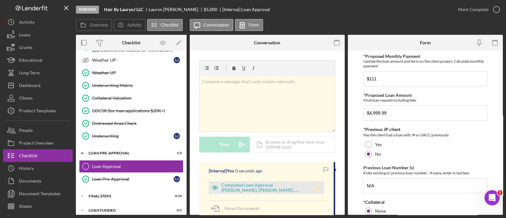
click at [313, 189] on icon "Icon/Star" at bounding box center [317, 187] width 13 height 13
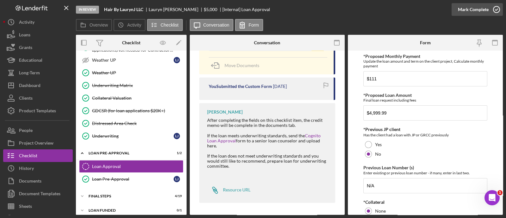
click at [462, 10] on div "Mark Complete" at bounding box center [473, 9] width 31 height 13
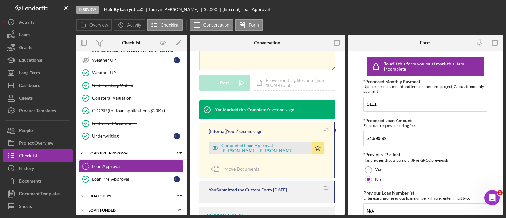
scroll to position [259, 0]
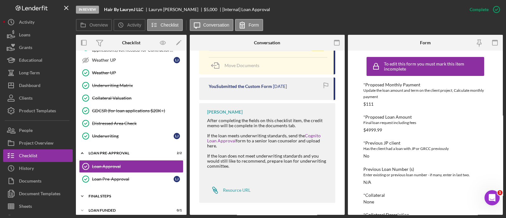
click at [113, 194] on div "FINAL STEPS" at bounding box center [134, 196] width 90 height 4
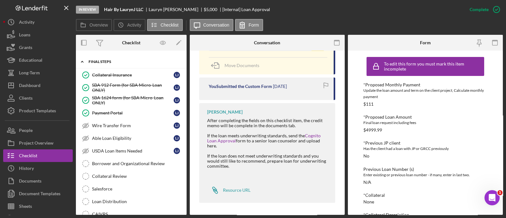
scroll to position [695, 0]
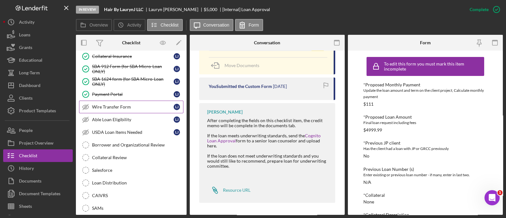
click at [119, 101] on link "Wire Transfer Form Wire Transfer Form [PERSON_NAME]" at bounding box center [131, 107] width 104 height 13
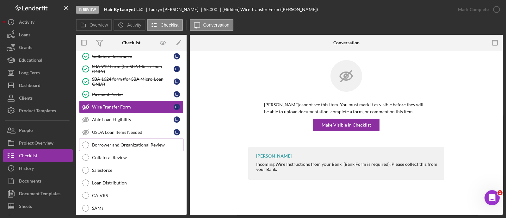
click at [133, 138] on link "Borrower and Organizational Review Borrower and Organizational Review" at bounding box center [131, 144] width 104 height 13
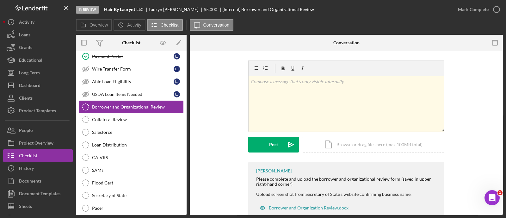
scroll to position [734, 0]
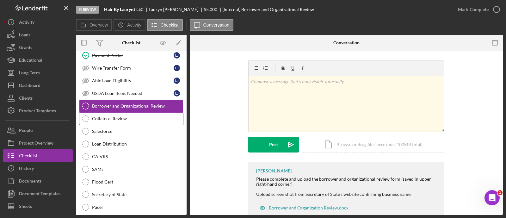
click at [120, 116] on div "Collateral Review" at bounding box center [137, 118] width 91 height 5
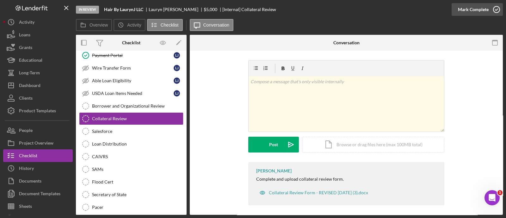
click at [460, 9] on div "Mark Complete" at bounding box center [473, 9] width 31 height 13
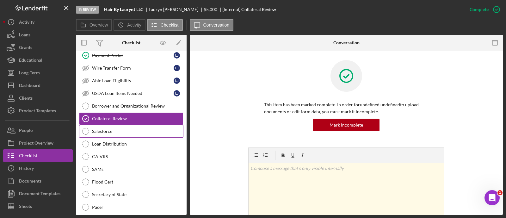
click at [151, 129] on link "Salesforce Salesforce" at bounding box center [131, 131] width 104 height 13
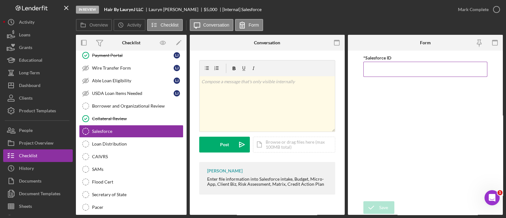
click at [379, 73] on input "*Salesforce ID" at bounding box center [425, 69] width 124 height 15
paste input "a0wPC000002KFkvYAG"
type input "a0wPC000002KFkvYAG"
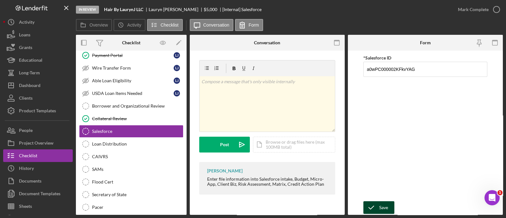
click at [380, 207] on div "Save" at bounding box center [383, 207] width 9 height 13
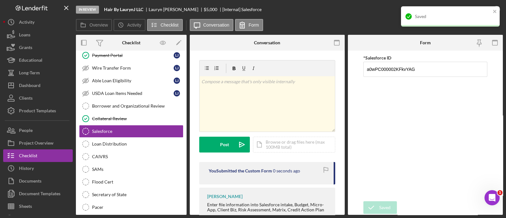
click at [465, 14] on div "Saved" at bounding box center [453, 16] width 76 height 5
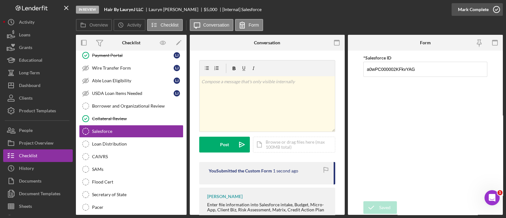
click at [476, 13] on div "Mark Complete" at bounding box center [473, 9] width 31 height 13
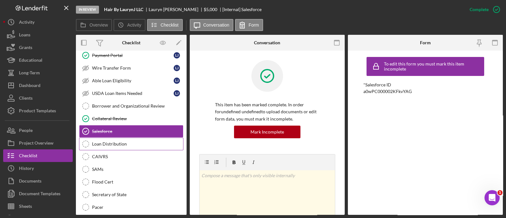
click at [132, 141] on div "Loan Distribution" at bounding box center [137, 143] width 91 height 5
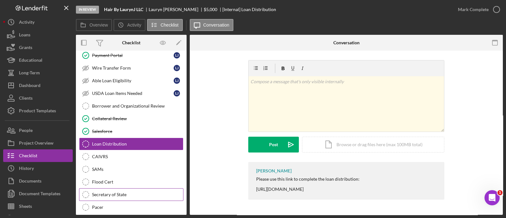
click at [134, 188] on link "Secretary of State Secretary of State" at bounding box center [131, 194] width 104 height 13
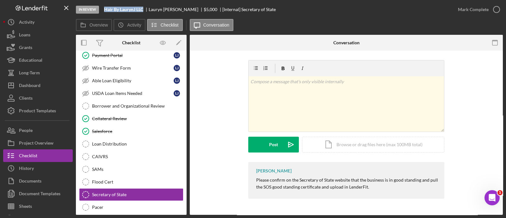
drag, startPoint x: 144, startPoint y: 9, endPoint x: 104, endPoint y: 7, distance: 39.6
click at [104, 7] on div "Hair By LaurynJ LLC" at bounding box center [126, 9] width 45 height 5
copy b "Hair By LaurynJ LLC"
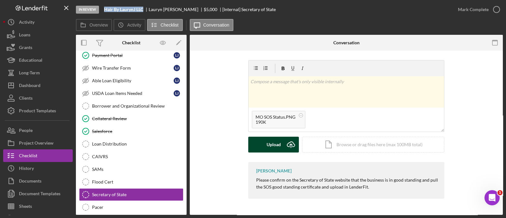
click at [283, 140] on icon "Icon/Upload" at bounding box center [291, 145] width 16 height 16
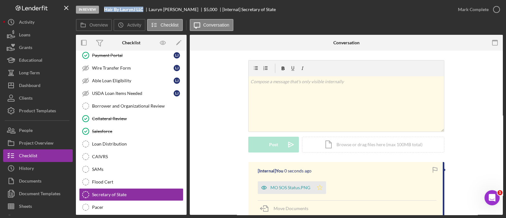
click at [319, 190] on icon "Icon/Star" at bounding box center [319, 187] width 13 height 13
click at [464, 11] on div "Mark Complete" at bounding box center [473, 9] width 31 height 13
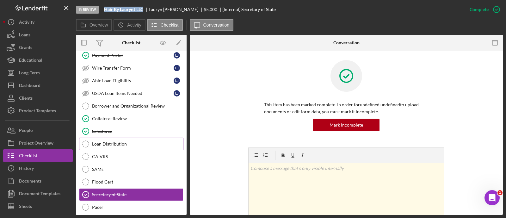
click at [124, 140] on link "Loan Distribution Loan Distribution" at bounding box center [131, 144] width 104 height 13
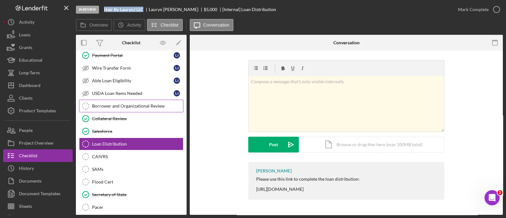
click at [119, 103] on link "Borrower and Organizational Review Borrower and Organizational Review" at bounding box center [131, 106] width 104 height 13
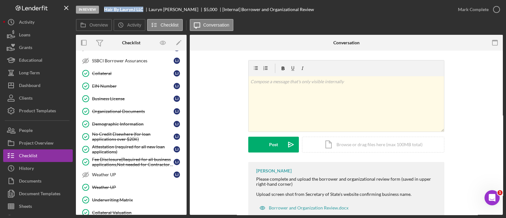
scroll to position [430, 0]
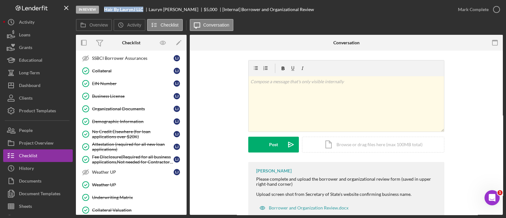
click at [119, 106] on div "Organizational Documents" at bounding box center [133, 108] width 82 height 5
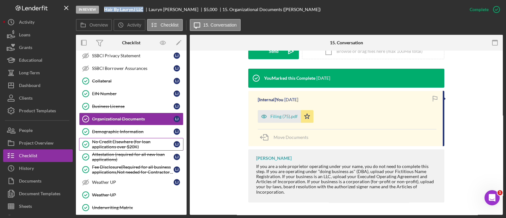
scroll to position [384, 0]
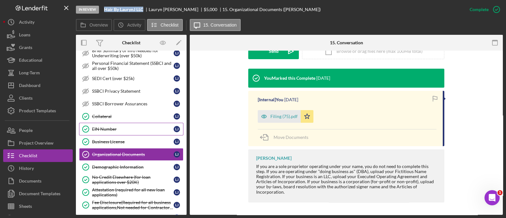
click at [117, 123] on link "EIN Number EIN Number [PERSON_NAME]" at bounding box center [131, 129] width 104 height 13
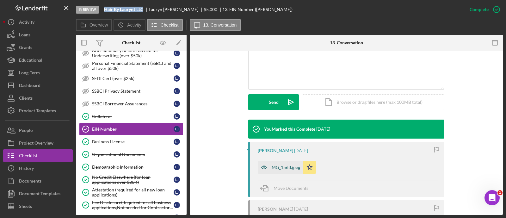
click at [273, 161] on div "IMG_1563.jpeg" at bounding box center [281, 167] width 46 height 13
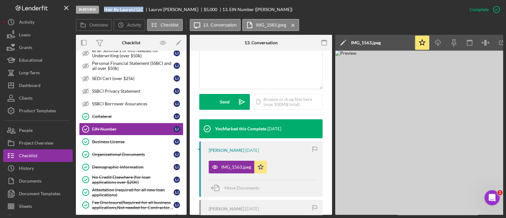
scroll to position [0, 22]
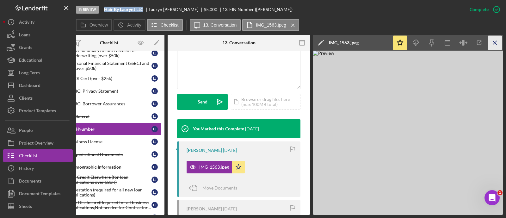
click at [497, 40] on icon "Icon/Menu Close" at bounding box center [495, 43] width 14 height 14
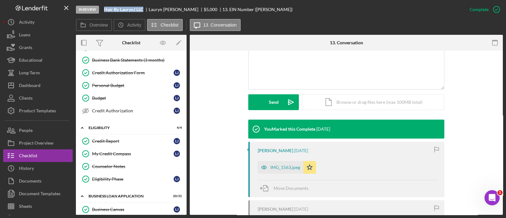
scroll to position [89, 0]
click at [147, 138] on div "Credit Report" at bounding box center [133, 140] width 82 height 5
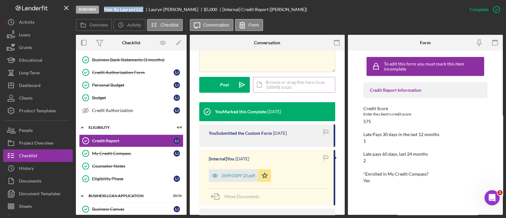
scroll to position [169, 0]
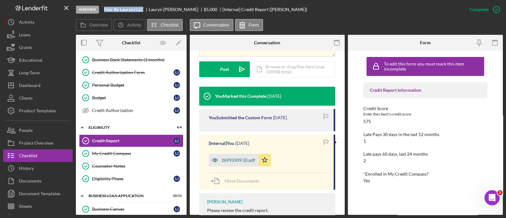
click at [233, 160] on div "26993309 (2).pdf" at bounding box center [238, 159] width 34 height 5
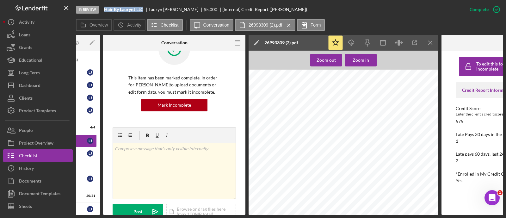
scroll to position [0, 88]
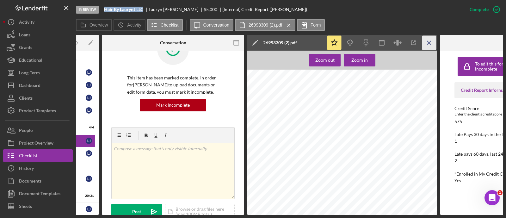
click at [431, 45] on icon "Icon/Menu Close" at bounding box center [429, 43] width 14 height 14
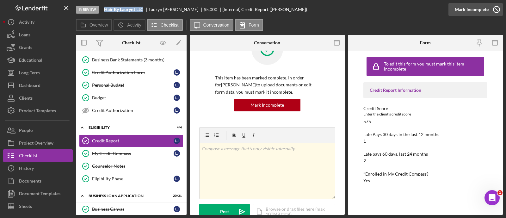
click at [473, 12] on div "Mark Incomplete" at bounding box center [472, 9] width 34 height 13
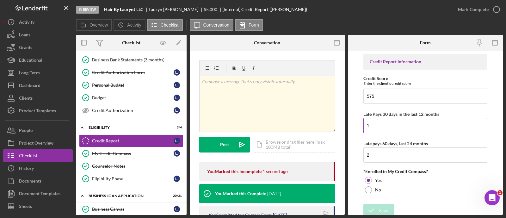
click at [397, 129] on input "1" at bounding box center [425, 125] width 124 height 15
type input "4"
click at [384, 159] on input "2" at bounding box center [425, 154] width 124 height 15
click at [384, 159] on input "3" at bounding box center [425, 154] width 124 height 15
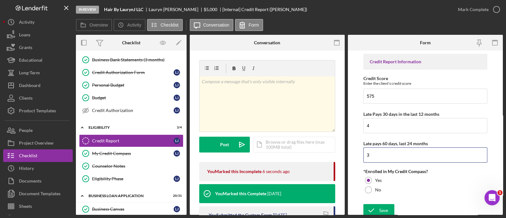
type input "3"
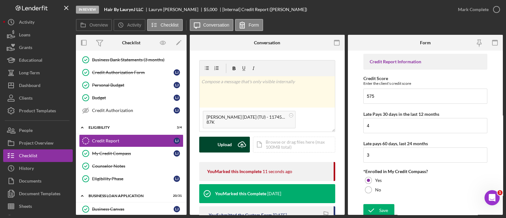
click at [228, 150] on div "Upload" at bounding box center [225, 145] width 14 height 16
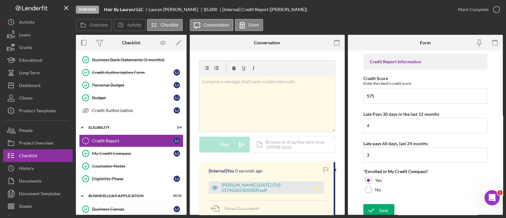
click at [313, 190] on icon "Icon/Star" at bounding box center [317, 187] width 13 height 13
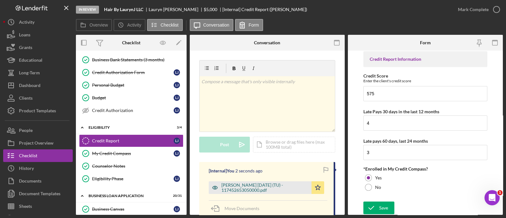
scroll to position [106, 0]
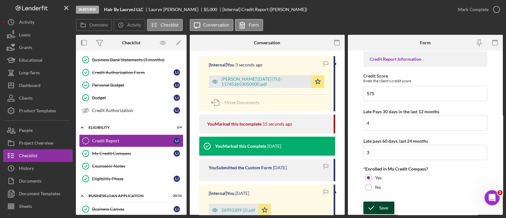
click at [376, 209] on icon "submit" at bounding box center [371, 208] width 16 height 16
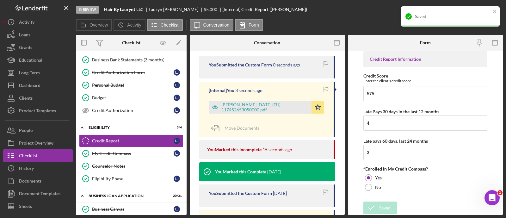
scroll to position [239, 0]
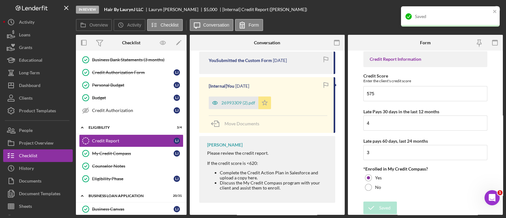
click at [264, 105] on icon "Icon/Star" at bounding box center [264, 102] width 13 height 13
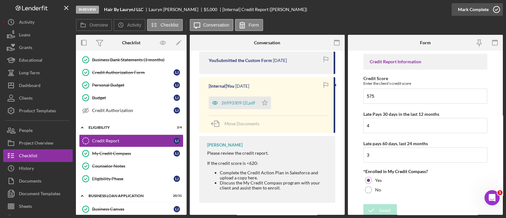
click at [494, 10] on icon "button" at bounding box center [497, 10] width 16 height 16
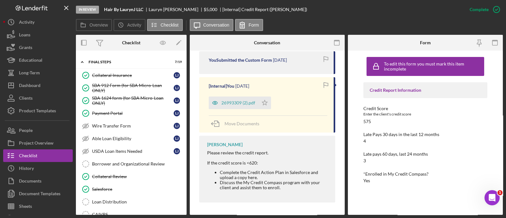
scroll to position [677, 0]
click at [120, 160] on div "Borrower and Organizational Review" at bounding box center [137, 162] width 91 height 5
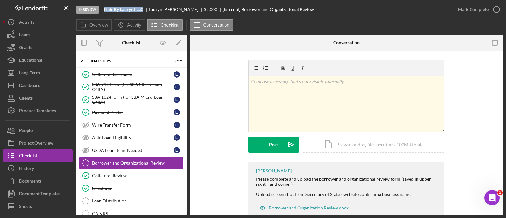
drag, startPoint x: 145, startPoint y: 9, endPoint x: 102, endPoint y: 10, distance: 42.7
click at [102, 10] on div "In Review Hair By LaurynJ LLC [PERSON_NAME] $5,000 $5,000 [Internal] Borrower a…" at bounding box center [264, 9] width 376 height 19
copy b "Hair By LaurynJ LLC"
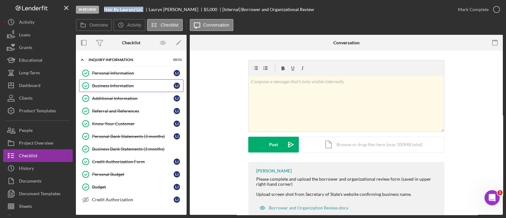
click at [123, 85] on div "Business Information" at bounding box center [133, 85] width 82 height 5
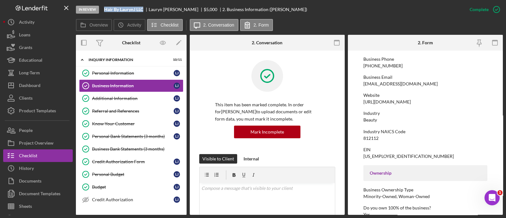
scroll to position [106, 0]
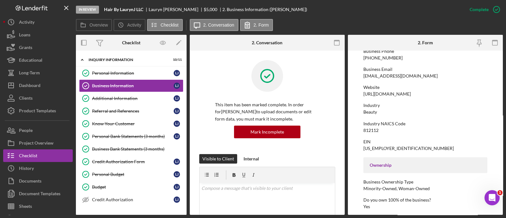
click at [378, 149] on div "[US_EMPLOYER_IDENTIFICATION_NUMBER]" at bounding box center [408, 148] width 90 height 5
copy div "[US_EMPLOYER_IDENTIFICATION_NUMBER]"
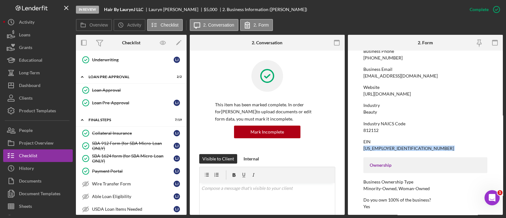
scroll to position [691, 0]
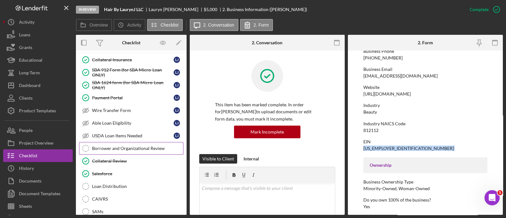
click at [108, 145] on link "Borrower and Organizational Review Borrower and Organizational Review" at bounding box center [131, 148] width 104 height 13
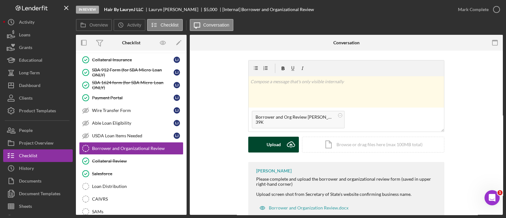
click at [273, 142] on div "Upload" at bounding box center [274, 145] width 14 height 16
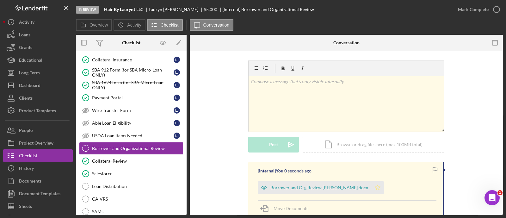
click at [371, 184] on icon "Icon/Star" at bounding box center [377, 187] width 13 height 13
click at [469, 14] on div "Mark Complete" at bounding box center [473, 9] width 31 height 13
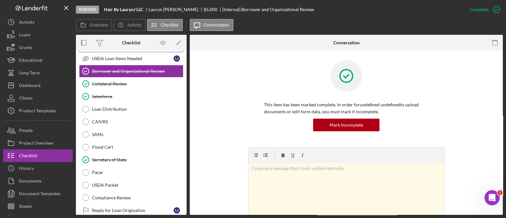
scroll to position [771, 0]
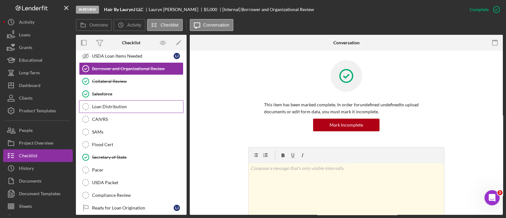
click at [125, 100] on link "Loan Distribution Loan Distribution" at bounding box center [131, 106] width 104 height 13
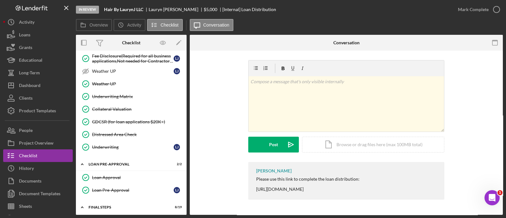
scroll to position [783, 0]
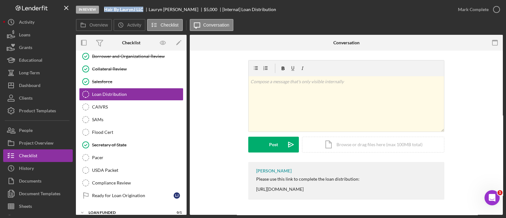
drag, startPoint x: 145, startPoint y: 9, endPoint x: 103, endPoint y: 10, distance: 42.4
click at [103, 10] on div "In Review Hair By LaurynJ LLC [PERSON_NAME] $5,000 $5,000 [Internal] Loan Distr…" at bounding box center [264, 9] width 376 height 19
copy b "Hair By LaurynJ LLC"
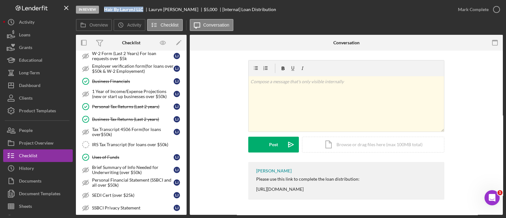
scroll to position [0, 0]
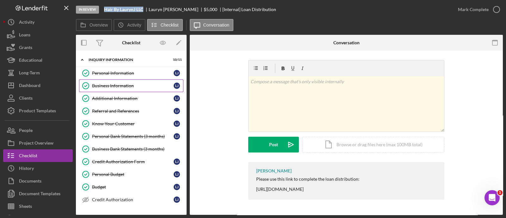
drag, startPoint x: 112, startPoint y: 89, endPoint x: 158, endPoint y: 80, distance: 46.6
click at [112, 89] on link "Business Information Business Information [PERSON_NAME]" at bounding box center [131, 85] width 104 height 13
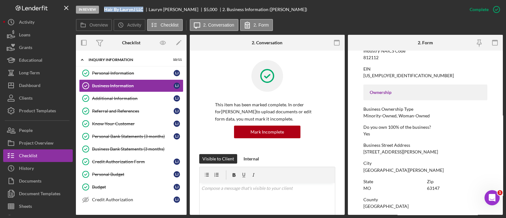
scroll to position [212, 0]
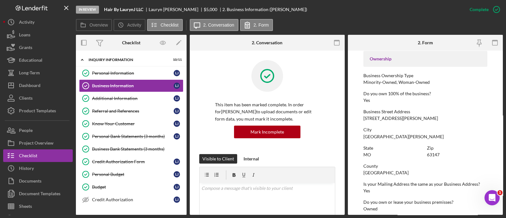
click at [381, 118] on div "[STREET_ADDRESS][PERSON_NAME]" at bounding box center [400, 118] width 75 height 5
copy div "[STREET_ADDRESS][PERSON_NAME]"
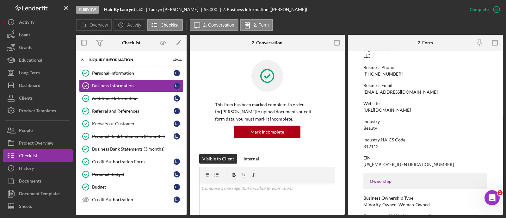
scroll to position [77, 0]
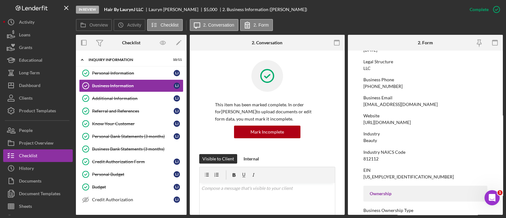
click at [372, 142] on div "Beauty" at bounding box center [370, 140] width 14 height 5
copy div "Beauty"
click at [38, 126] on button "People" at bounding box center [38, 130] width 70 height 13
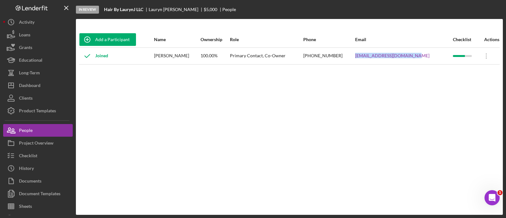
drag, startPoint x: 429, startPoint y: 56, endPoint x: 364, endPoint y: 58, distance: 65.2
click at [364, 58] on tr "Joined [PERSON_NAME] 100.00% Primary Contact, Co-Owner [PHONE_NUMBER] [EMAIL_AD…" at bounding box center [289, 55] width 421 height 17
copy tr "[EMAIL_ADDRESS][DOMAIN_NAME]"
click at [57, 157] on button "Checklist" at bounding box center [38, 155] width 70 height 13
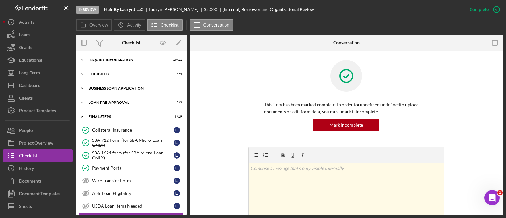
click at [119, 87] on div "BUSINESS LOAN APPLICATION" at bounding box center [134, 88] width 90 height 4
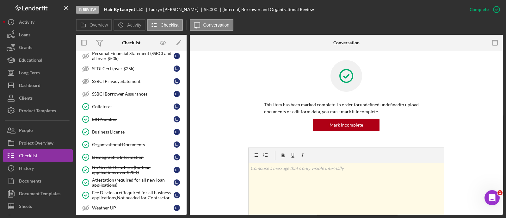
scroll to position [213, 0]
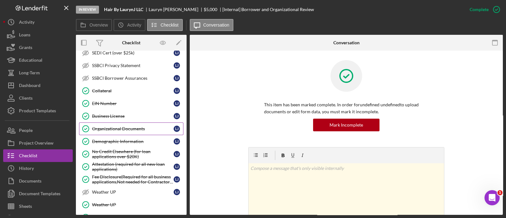
click at [124, 126] on div "Organizational Documents" at bounding box center [133, 128] width 82 height 5
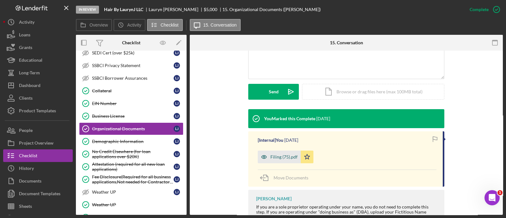
click at [283, 159] on div "Filing (75).pdf" at bounding box center [283, 156] width 27 height 5
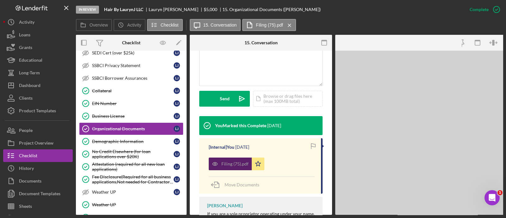
scroll to position [159, 0]
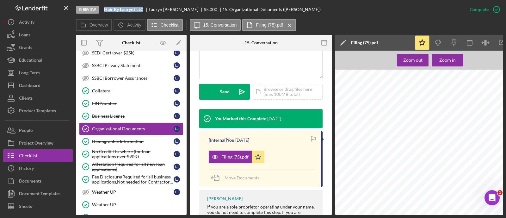
drag, startPoint x: 145, startPoint y: 9, endPoint x: 106, endPoint y: 11, distance: 38.9
click at [106, 11] on div "Hair By LaurynJ LLC" at bounding box center [126, 9] width 45 height 5
copy b "Hair By LaurynJ LLC"
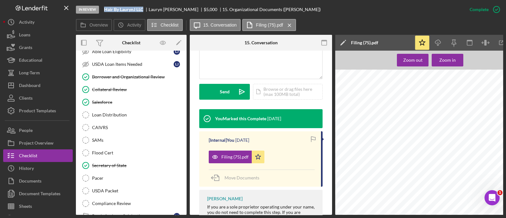
scroll to position [562, 0]
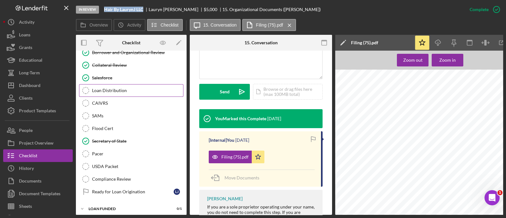
click at [120, 90] on link "Loan Distribution Loan Distribution" at bounding box center [131, 90] width 104 height 13
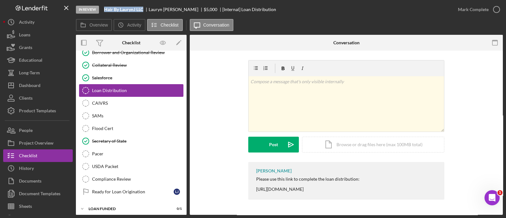
scroll to position [560, 0]
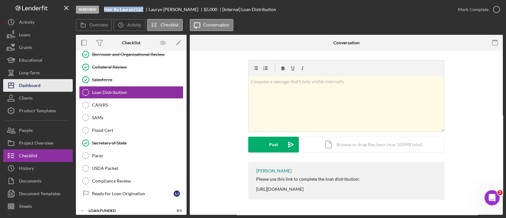
click at [44, 89] on button "Icon/Dashboard Dashboard" at bounding box center [38, 85] width 70 height 13
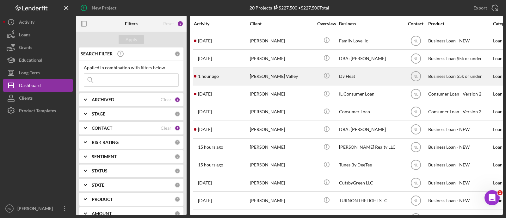
scroll to position [142, 0]
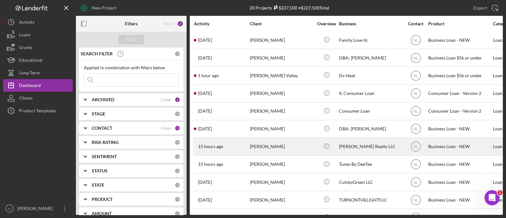
click at [257, 140] on div "[PERSON_NAME]" at bounding box center [281, 146] width 63 height 17
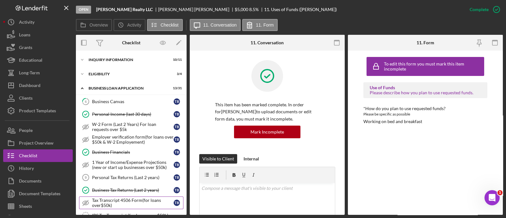
click at [113, 104] on link "6 Business Canvas T B" at bounding box center [131, 101] width 104 height 13
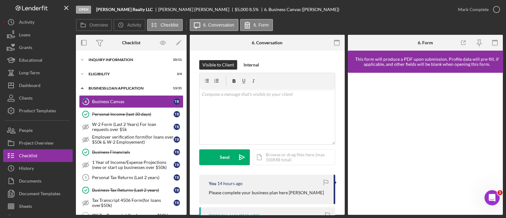
scroll to position [40, 0]
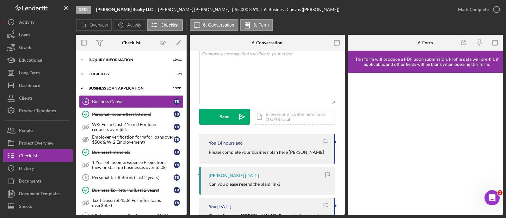
click at [255, 152] on p "Please complete your business plan here [PERSON_NAME]" at bounding box center [266, 152] width 115 height 7
copy div "Please complete your business plan here [PERSON_NAME]"
click at [241, 62] on div "v Color teal Color pink Remove color Add row above Add row below Add column bef…" at bounding box center [267, 75] width 135 height 55
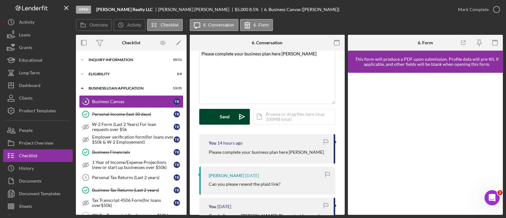
click at [228, 113] on div "Send" at bounding box center [225, 117] width 10 height 16
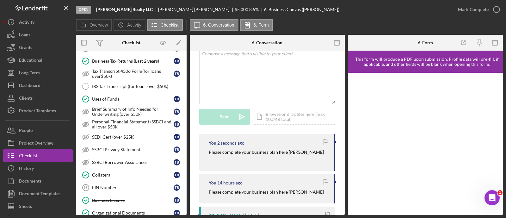
scroll to position [222, 0]
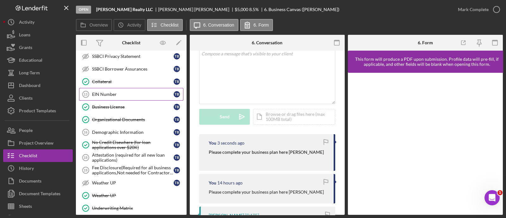
click at [125, 96] on link "EIN Number 13 EIN Number T B" at bounding box center [131, 94] width 104 height 13
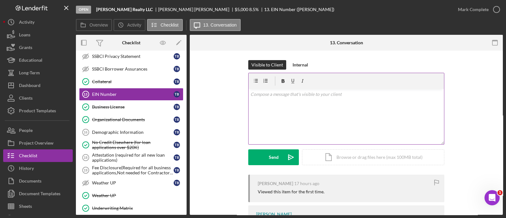
click at [270, 122] on div "v Color teal Color pink Remove color Add row above Add row below Add column bef…" at bounding box center [346, 116] width 195 height 55
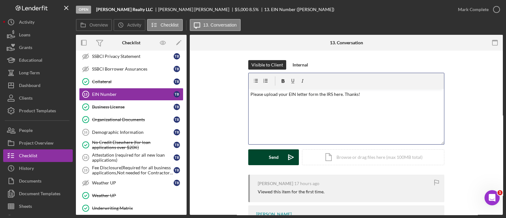
click at [271, 152] on div "Send" at bounding box center [274, 157] width 10 height 16
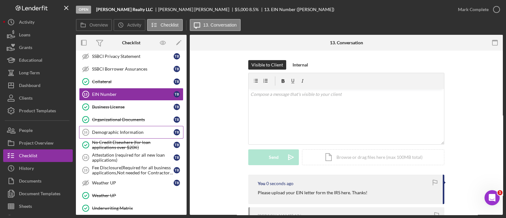
scroll to position [244, 0]
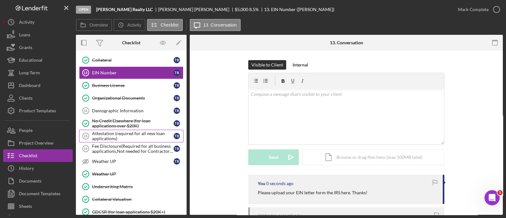
click at [125, 134] on div "Attestation (required for all new loan applications)" at bounding box center [133, 136] width 82 height 10
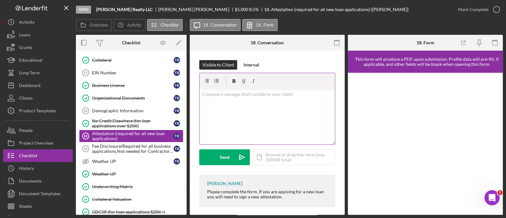
click at [298, 119] on div "v Color teal Color pink Remove color Add row above Add row below Add column bef…" at bounding box center [267, 116] width 135 height 55
click at [239, 162] on icon "Icon/icon-invite-send" at bounding box center [242, 157] width 16 height 16
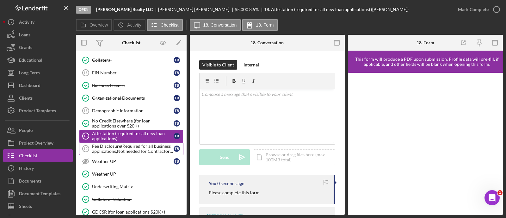
click at [136, 150] on div "Fee Disclosure(Required for all business applications,Not needed for Contractor…" at bounding box center [133, 149] width 82 height 10
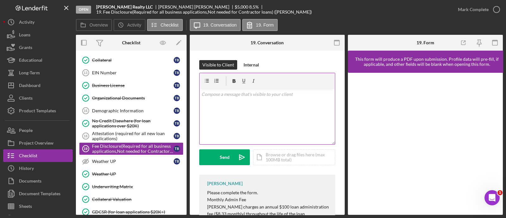
click at [255, 139] on div "v Color teal Color pink Remove color Add row above Add row below Add column bef…" at bounding box center [267, 116] width 135 height 55
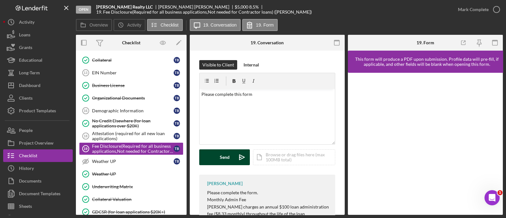
click at [239, 156] on icon "Icon/icon-invite-send" at bounding box center [242, 157] width 16 height 16
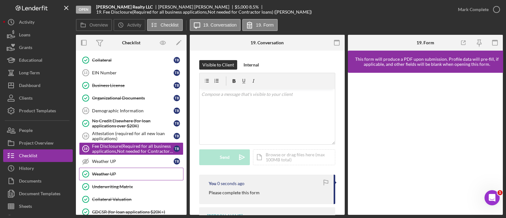
scroll to position [318, 0]
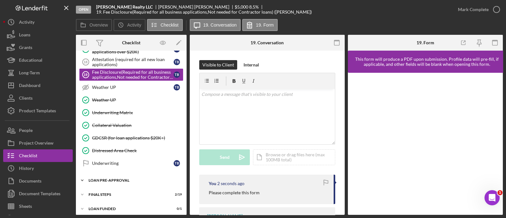
click at [119, 178] on div "LOAN PRE-APPROVAL" at bounding box center [134, 180] width 90 height 4
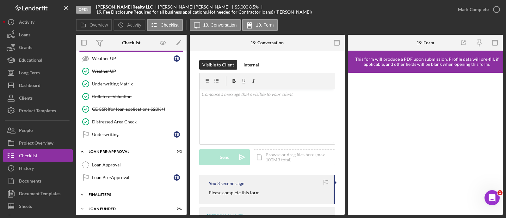
click at [111, 188] on div "Icon/Expander FINAL STEPS 2 / 19" at bounding box center [131, 194] width 111 height 13
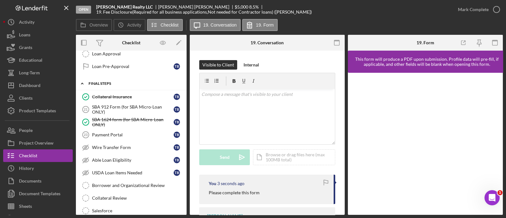
scroll to position [458, 0]
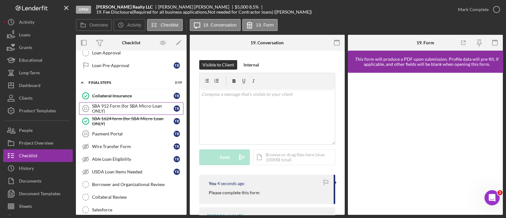
click at [120, 110] on link "SBA 912 Form (for SBA Micro-Loan ONLY) 21 SBA 912 Form (for SBA Micro-Loan ONLY…" at bounding box center [131, 108] width 104 height 13
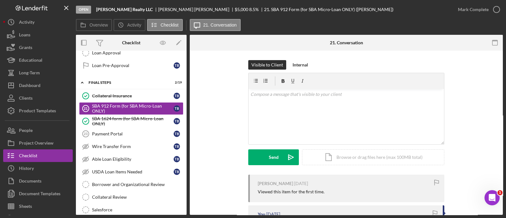
scroll to position [86, 0]
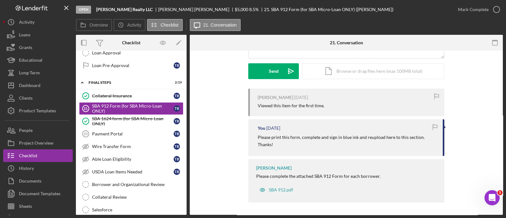
click at [273, 140] on p "Please print this form, complete and sign in blue ink and reupload here to this…" at bounding box center [347, 141] width 179 height 14
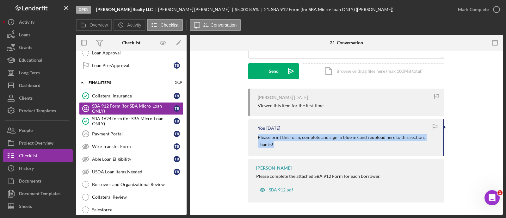
click at [273, 140] on p "Please print this form, complete and sign in blue ink and reupload here to this…" at bounding box center [347, 141] width 179 height 14
copy div "Please print this form, complete and sign in blue ink and reupload here to this…"
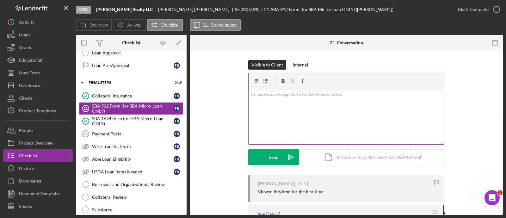
click at [266, 99] on div "v Color teal Color pink Remove color Add row above Add row below Add column bef…" at bounding box center [346, 116] width 195 height 55
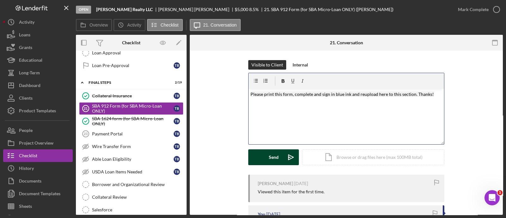
click at [275, 153] on div "Send" at bounding box center [274, 157] width 10 height 16
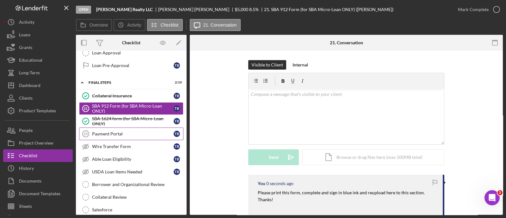
click at [123, 131] on div "Payment Portal" at bounding box center [133, 133] width 82 height 5
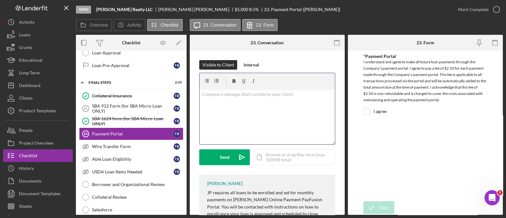
click at [251, 132] on div "v Color teal Color pink Remove color Add row above Add row below Add column bef…" at bounding box center [267, 116] width 135 height 55
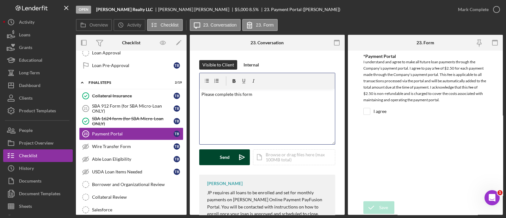
click at [225, 157] on div "Send" at bounding box center [225, 157] width 10 height 16
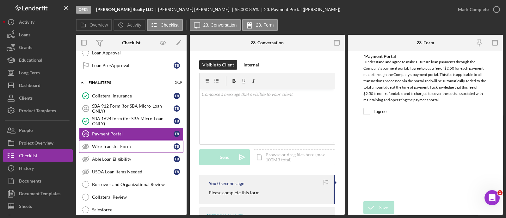
click at [124, 144] on div "Wire Transfer Form" at bounding box center [133, 146] width 82 height 5
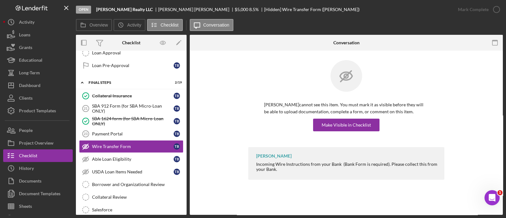
click at [323, 136] on div "[PERSON_NAME] cannot see this item. You must mark it as visible before they wil…" at bounding box center [346, 103] width 196 height 87
click at [323, 127] on div "Make Visible in Checklist" at bounding box center [346, 125] width 49 height 13
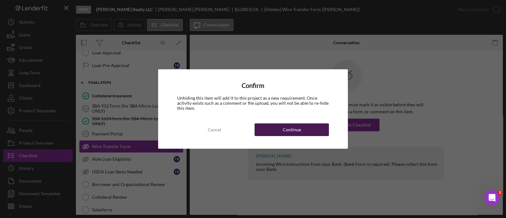
click at [309, 132] on button "Continue" at bounding box center [292, 129] width 74 height 13
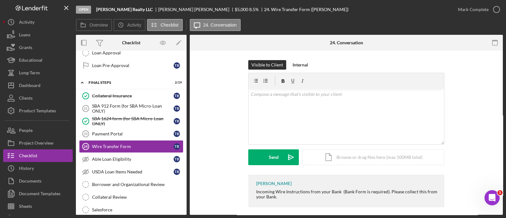
scroll to position [5, 0]
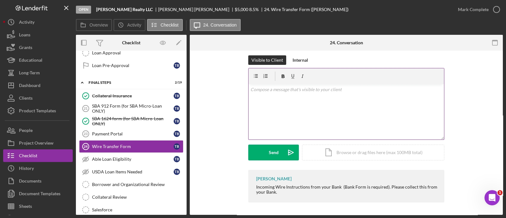
click at [291, 108] on div "v Color teal Color pink Remove color Add row above Add row below Add column bef…" at bounding box center [346, 111] width 195 height 55
click at [27, 89] on div "Dashboard" at bounding box center [30, 86] width 22 height 14
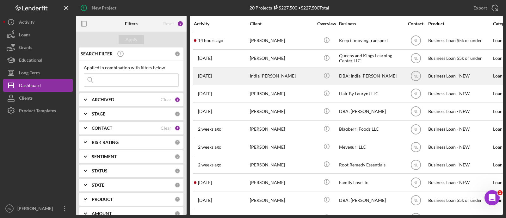
click at [262, 76] on div "India [PERSON_NAME]" at bounding box center [281, 76] width 63 height 17
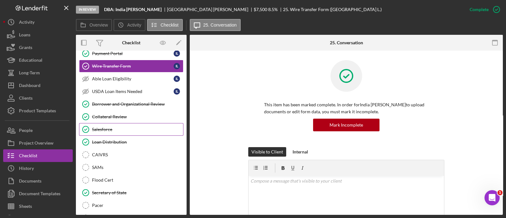
scroll to position [114, 0]
click at [111, 67] on div "Wire Transfer Form" at bounding box center [133, 66] width 82 height 5
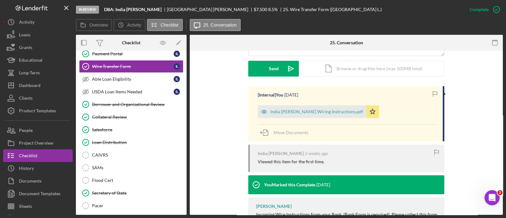
scroll to position [203, 0]
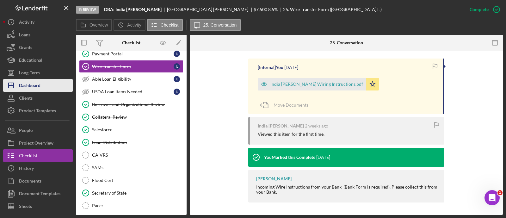
click at [62, 83] on button "Icon/Dashboard Dashboard" at bounding box center [38, 85] width 70 height 13
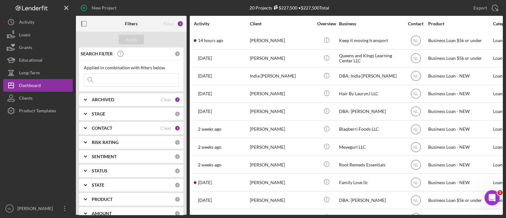
scroll to position [35, 0]
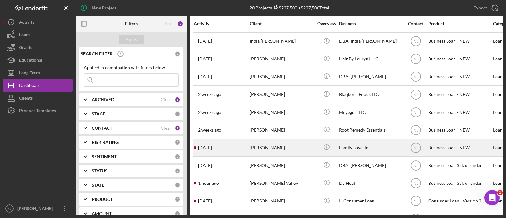
click at [281, 147] on div "[PERSON_NAME]" at bounding box center [281, 147] width 63 height 17
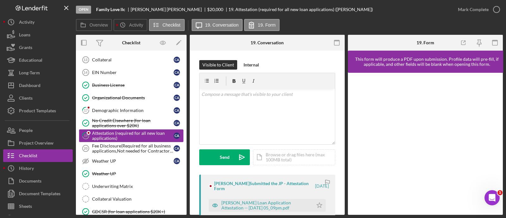
scroll to position [318, 0]
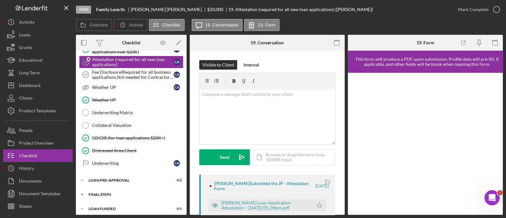
click at [107, 194] on div "Icon/Expander FINAL STEPS 3 / 19" at bounding box center [131, 194] width 111 height 13
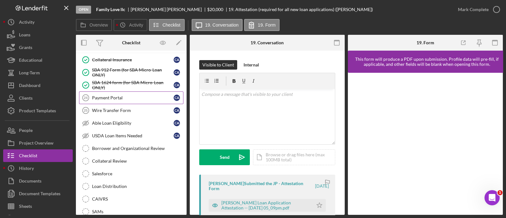
scroll to position [462, 0]
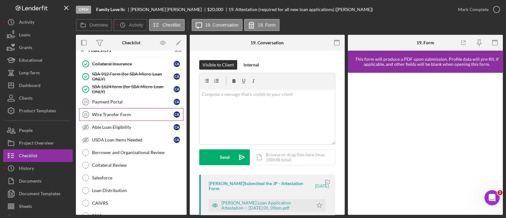
click at [123, 114] on link "Wire Transfer Form 25 Wire Transfer Form C A" at bounding box center [131, 114] width 104 height 13
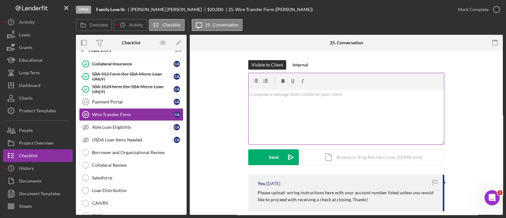
scroll to position [35, 0]
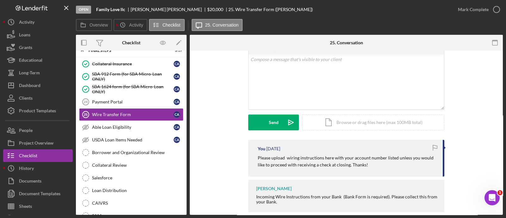
click at [328, 158] on p "Please upload wiring instructions here with your account number listed unless y…" at bounding box center [347, 161] width 179 height 14
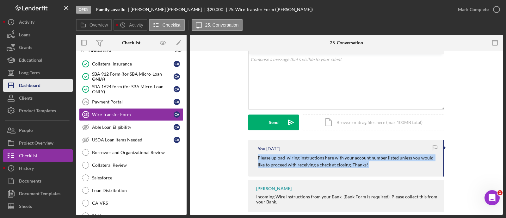
click at [34, 87] on div "Dashboard" at bounding box center [30, 86] width 22 height 14
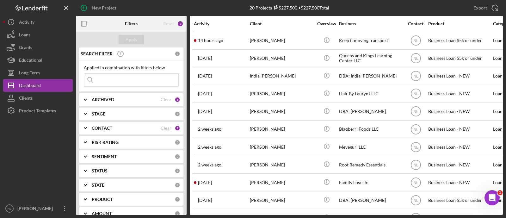
scroll to position [177, 0]
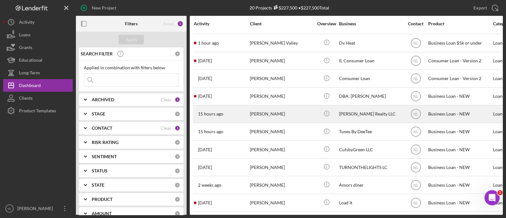
click at [256, 112] on div "[PERSON_NAME]" at bounding box center [281, 114] width 63 height 17
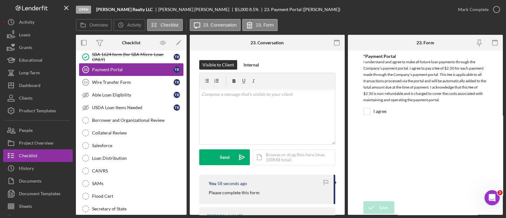
scroll to position [100, 0]
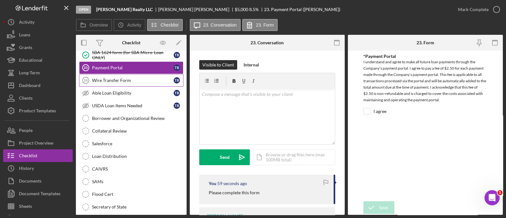
click at [114, 78] on div "Wire Transfer Form" at bounding box center [133, 80] width 82 height 5
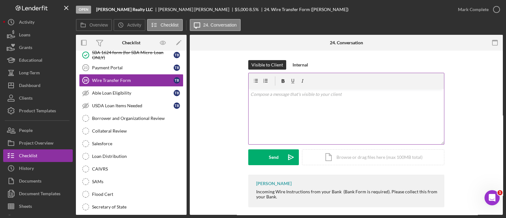
click at [284, 119] on div "v Color teal Color pink Remove color Add row above Add row below Add column bef…" at bounding box center [346, 116] width 195 height 55
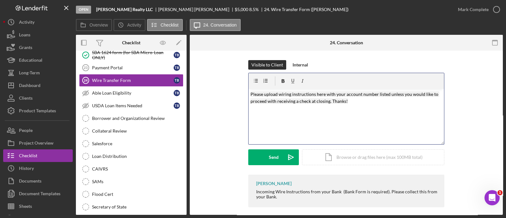
scroll to position [5, 0]
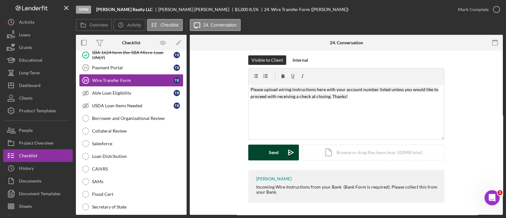
click at [276, 154] on div "Send" at bounding box center [274, 153] width 10 height 16
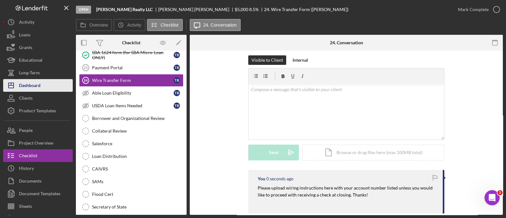
click at [38, 89] on div "Dashboard" at bounding box center [30, 86] width 22 height 14
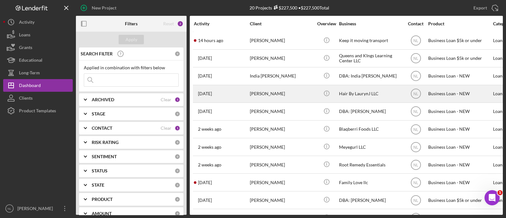
click at [252, 99] on div "[PERSON_NAME]" at bounding box center [281, 93] width 63 height 17
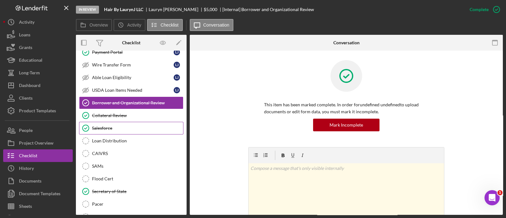
scroll to position [116, 0]
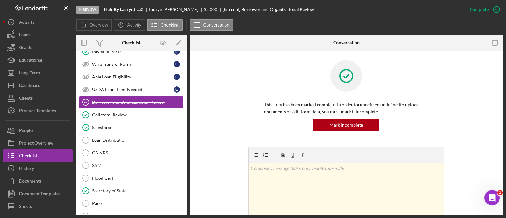
click at [123, 138] on div "Loan Distribution" at bounding box center [137, 140] width 91 height 5
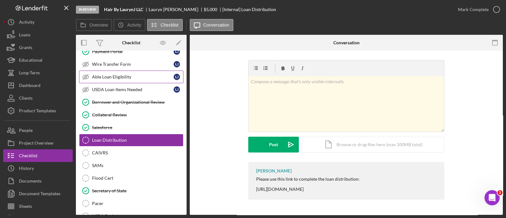
scroll to position [168, 0]
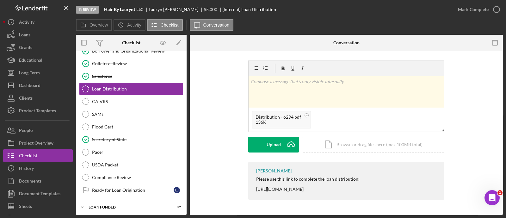
click at [274, 152] on div "v Color teal Color pink Remove color Add row above Add row below Add column bef…" at bounding box center [346, 111] width 196 height 102
click at [286, 151] on icon "Icon/Upload" at bounding box center [291, 145] width 16 height 16
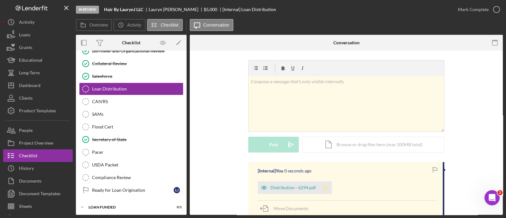
click at [327, 188] on icon "Icon/Star" at bounding box center [325, 187] width 13 height 13
click at [458, 12] on div "Mark Complete" at bounding box center [473, 9] width 31 height 13
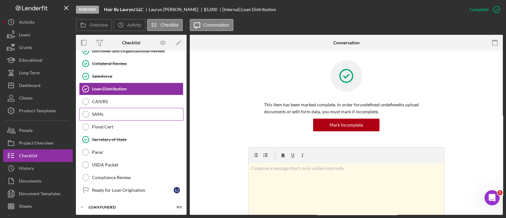
scroll to position [0, 0]
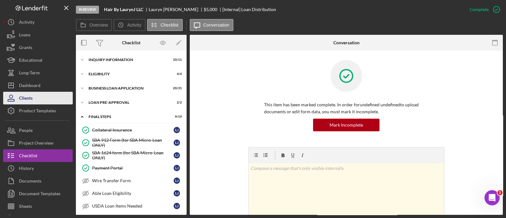
click at [47, 92] on button "Clients" at bounding box center [38, 98] width 70 height 13
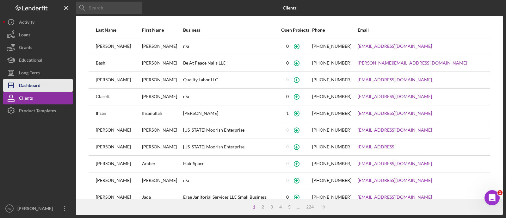
click at [46, 90] on button "Icon/Dashboard Dashboard" at bounding box center [38, 85] width 70 height 13
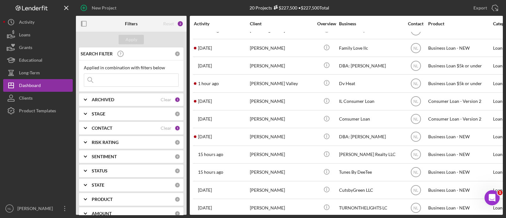
scroll to position [177, 0]
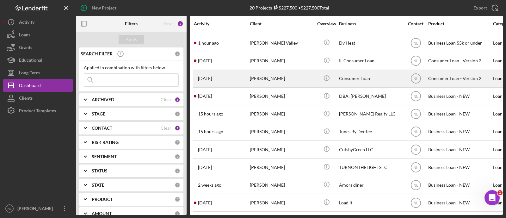
click at [265, 76] on div "[PERSON_NAME]" at bounding box center [281, 78] width 63 height 17
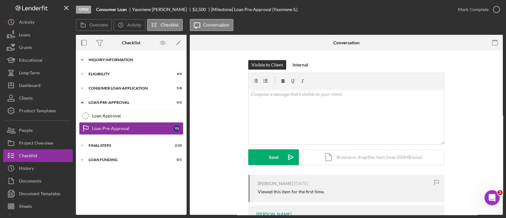
click at [104, 63] on div "Icon/Expander Inquiry Information 6 / 8" at bounding box center [131, 59] width 111 height 13
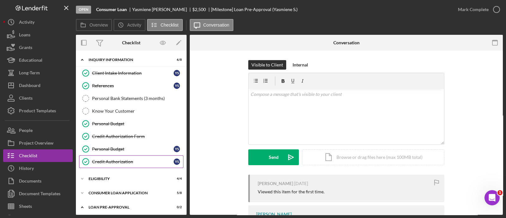
scroll to position [58, 0]
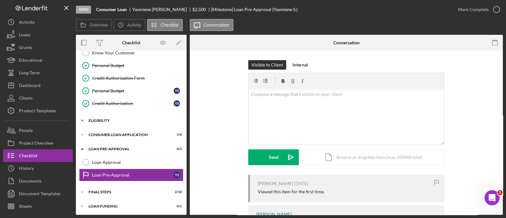
click at [115, 119] on div "Eligibility" at bounding box center [134, 121] width 90 height 4
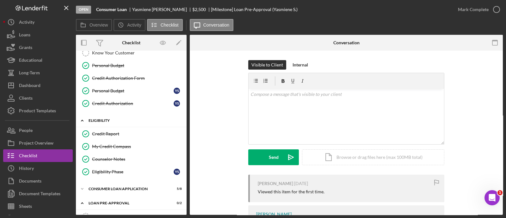
scroll to position [112, 0]
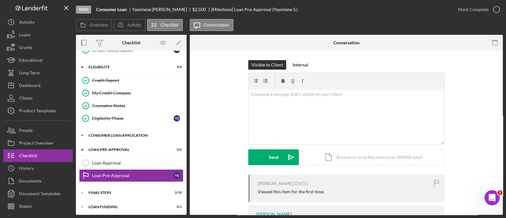
click at [115, 130] on div "Icon/Expander Consumer Loan Application 5 / 8" at bounding box center [131, 135] width 111 height 13
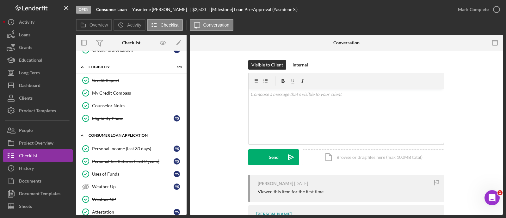
scroll to position [215, 0]
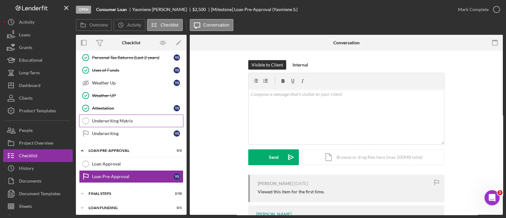
click at [115, 122] on link "Underwriting Matrix Underwriting Matrix" at bounding box center [131, 120] width 104 height 13
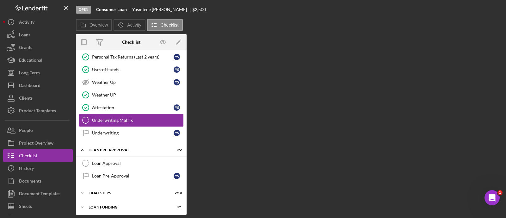
scroll to position [215, 0]
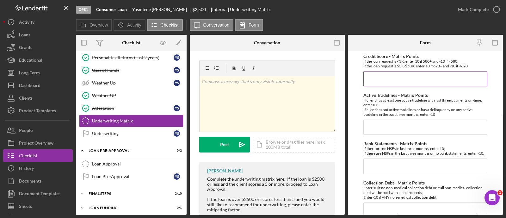
click at [407, 79] on input "Credit Score - Matrix Points" at bounding box center [425, 78] width 124 height 15
